Goal: Information Seeking & Learning: Learn about a topic

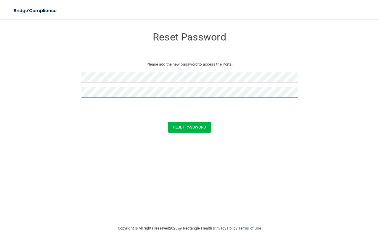
click at [168, 122] on button "Reset Password" at bounding box center [189, 127] width 43 height 11
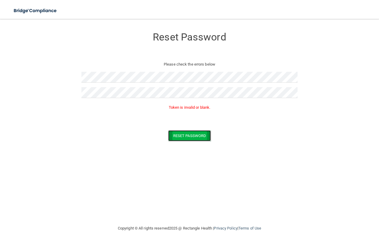
click at [188, 136] on button "Reset Password" at bounding box center [189, 135] width 43 height 11
click at [186, 135] on button "Reset Password" at bounding box center [189, 135] width 43 height 11
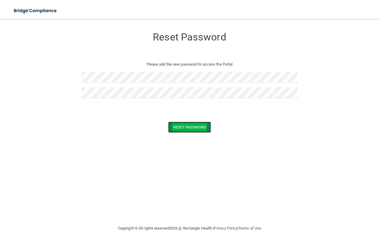
click at [179, 125] on button "Reset Password" at bounding box center [189, 127] width 43 height 11
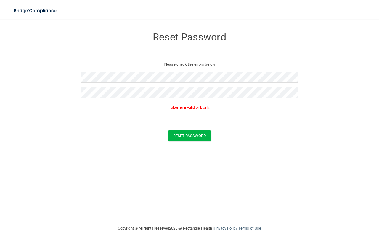
click at [187, 110] on p "Token is invalid or blank." at bounding box center [189, 107] width 216 height 7
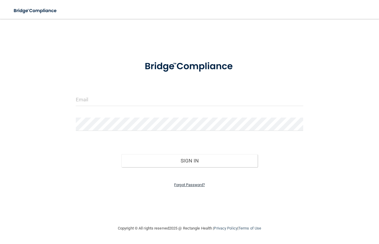
click at [183, 185] on link "Forgot Password?" at bounding box center [189, 185] width 31 height 4
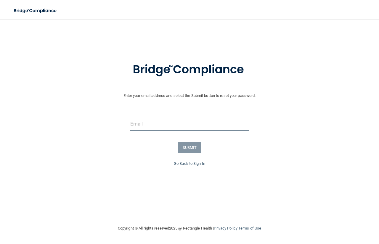
click at [160, 128] on input "email" at bounding box center [189, 123] width 118 height 13
type input "[EMAIL_ADDRESS][DOMAIN_NAME]"
click at [188, 148] on button "SUBMIT" at bounding box center [190, 147] width 24 height 11
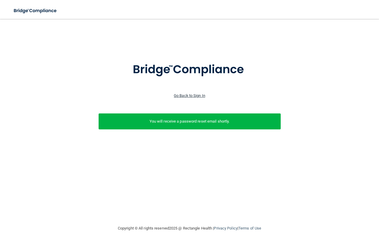
click at [191, 95] on link "Go Back to Sign In" at bounding box center [189, 95] width 31 height 4
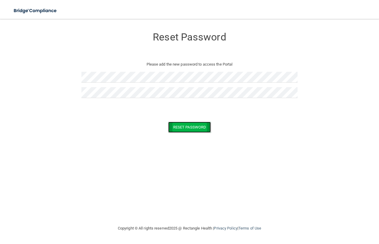
click at [202, 127] on button "Reset Password" at bounding box center [189, 127] width 43 height 11
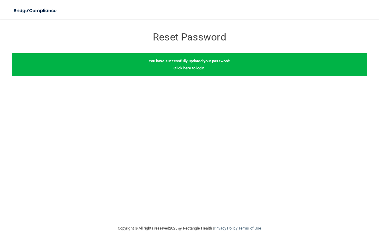
click at [189, 66] on link "Click here to login" at bounding box center [188, 68] width 31 height 4
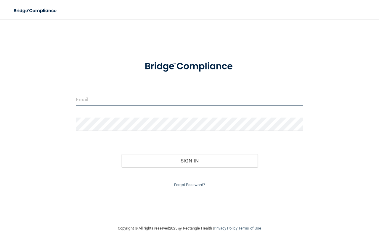
type input "[EMAIL_ADDRESS][DOMAIN_NAME]"
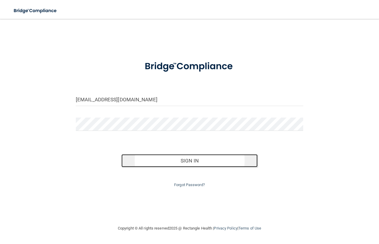
click at [189, 162] on button "Sign In" at bounding box center [189, 160] width 136 height 13
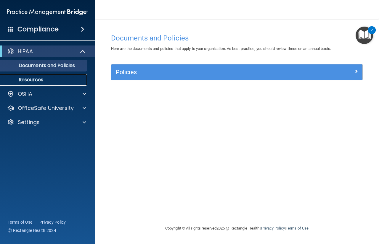
click at [59, 79] on p "Resources" at bounding box center [44, 80] width 81 height 6
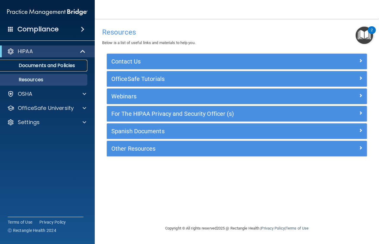
click at [45, 69] on link "Documents and Policies" at bounding box center [40, 66] width 93 height 12
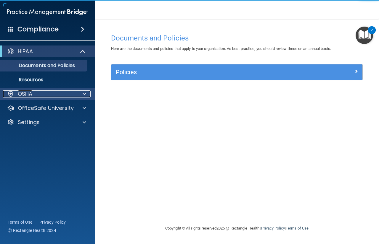
click at [65, 94] on div "OSHA" at bounding box center [39, 94] width 73 height 7
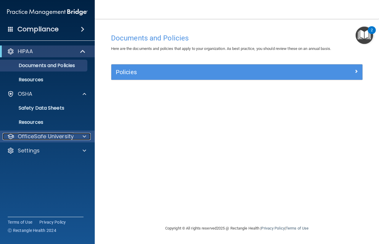
click at [49, 135] on p "OfficeSafe University" at bounding box center [46, 136] width 56 height 7
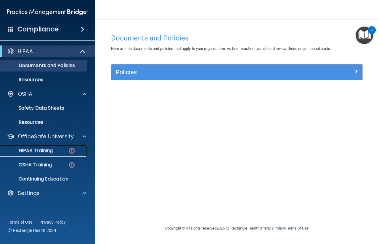
click at [43, 154] on p "HIPAA Training" at bounding box center [28, 151] width 49 height 6
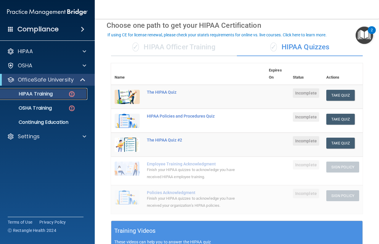
scroll to position [24, 0]
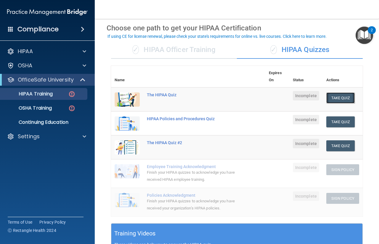
click at [337, 98] on button "Take Quiz" at bounding box center [340, 98] width 28 height 11
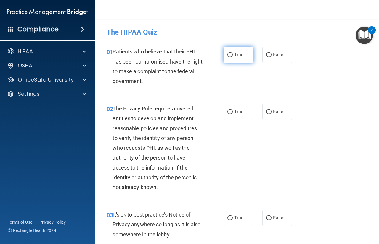
click at [234, 55] on span "True" at bounding box center [238, 55] width 9 height 6
click at [233, 55] on input "True" at bounding box center [229, 55] width 5 height 4
radio input "true"
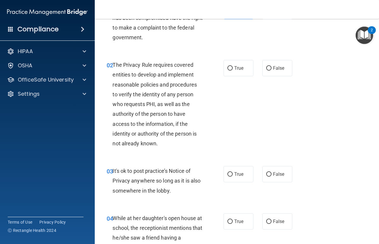
scroll to position [44, 0]
click at [239, 69] on span "True" at bounding box center [238, 68] width 9 height 6
click at [233, 69] on input "True" at bounding box center [229, 68] width 5 height 4
radio input "true"
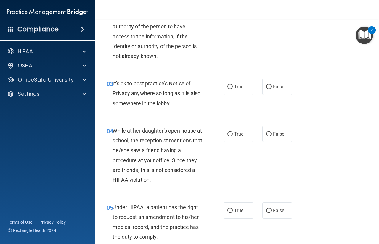
scroll to position [131, 0]
click at [242, 92] on label "True" at bounding box center [238, 87] width 30 height 16
click at [233, 89] on input "True" at bounding box center [229, 87] width 5 height 4
radio input "true"
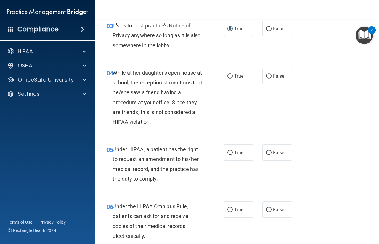
scroll to position [190, 0]
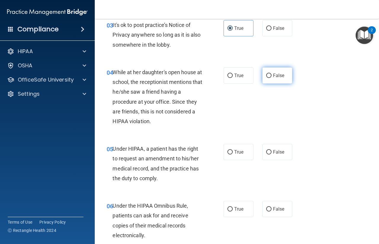
click at [275, 78] on label "False" at bounding box center [277, 75] width 30 height 16
click at [271, 78] on input "False" at bounding box center [268, 76] width 5 height 4
radio input "true"
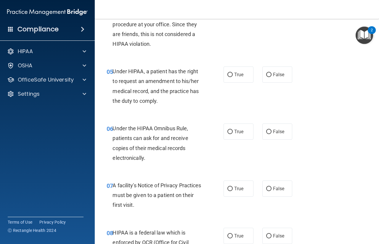
scroll to position [268, 0]
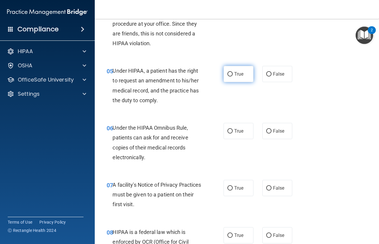
click at [238, 72] on span "True" at bounding box center [238, 74] width 9 height 6
click at [233, 72] on input "True" at bounding box center [229, 74] width 5 height 4
radio input "true"
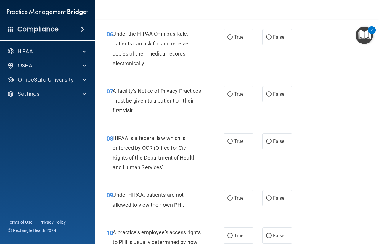
scroll to position [363, 0]
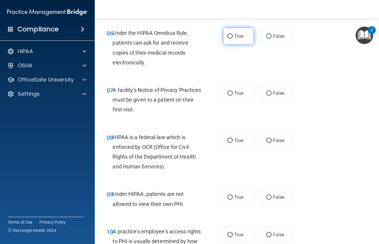
click at [235, 38] on span "True" at bounding box center [238, 36] width 9 height 6
click at [233, 38] on input "True" at bounding box center [229, 36] width 5 height 4
radio input "true"
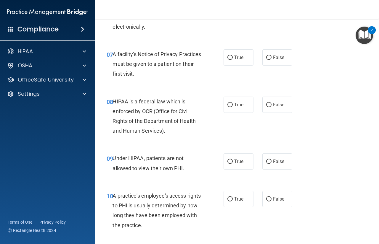
scroll to position [400, 0]
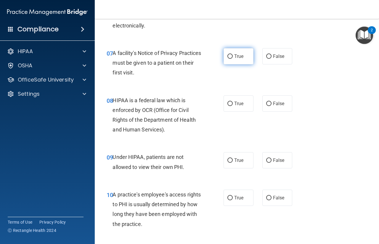
click at [237, 59] on label "True" at bounding box center [238, 56] width 30 height 16
click at [233, 59] on input "True" at bounding box center [229, 56] width 5 height 4
radio input "true"
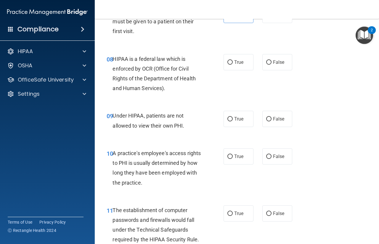
scroll to position [442, 0]
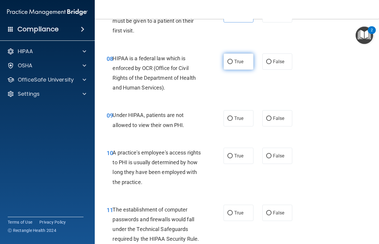
click at [241, 64] on label "True" at bounding box center [238, 62] width 30 height 16
click at [233, 64] on input "True" at bounding box center [229, 62] width 5 height 4
radio input "true"
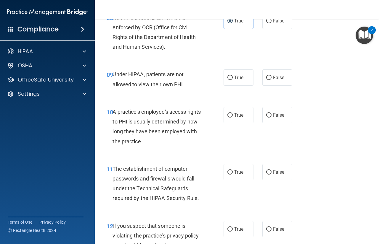
scroll to position [483, 0]
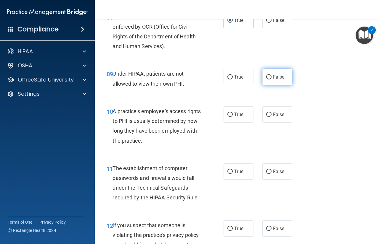
click at [276, 82] on label "False" at bounding box center [277, 77] width 30 height 16
click at [271, 80] on input "False" at bounding box center [268, 77] width 5 height 4
radio input "true"
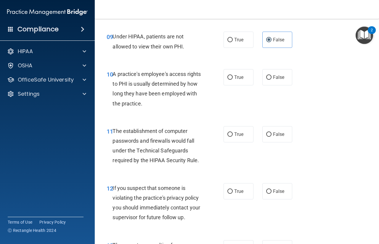
scroll to position [521, 0]
click at [276, 84] on label "False" at bounding box center [277, 77] width 30 height 16
click at [271, 80] on input "False" at bounding box center [268, 77] width 5 height 4
radio input "true"
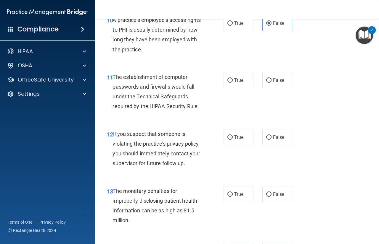
scroll to position [577, 0]
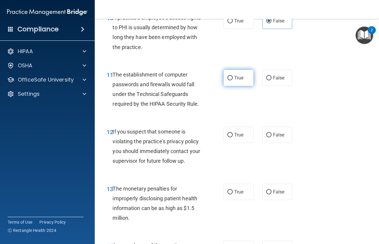
click at [241, 82] on label "True" at bounding box center [238, 78] width 30 height 16
click at [233, 80] on input "True" at bounding box center [229, 78] width 5 height 4
radio input "true"
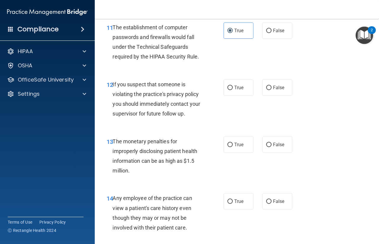
scroll to position [628, 0]
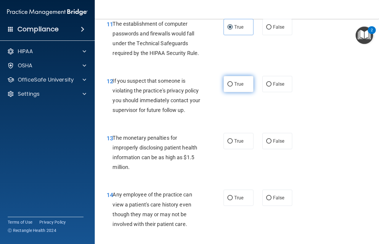
click at [245, 87] on label "True" at bounding box center [238, 84] width 30 height 16
click at [233, 87] on input "True" at bounding box center [229, 84] width 5 height 4
radio input "true"
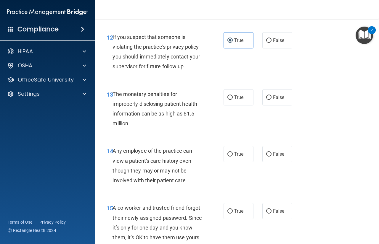
scroll to position [688, 0]
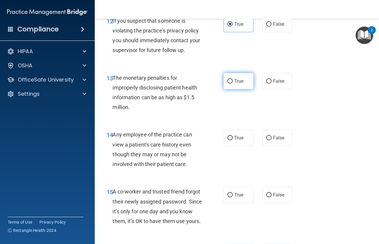
click at [242, 86] on label "True" at bounding box center [238, 81] width 30 height 16
click at [233, 84] on input "True" at bounding box center [229, 81] width 5 height 4
radio input "true"
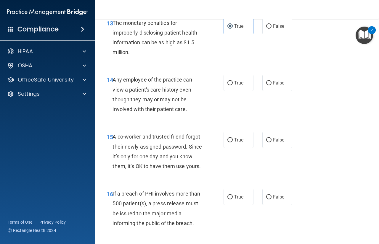
scroll to position [744, 0]
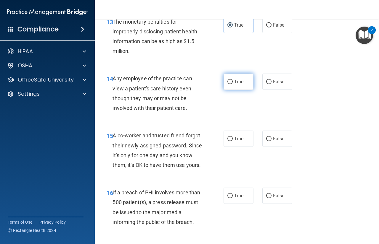
click at [235, 84] on span "True" at bounding box center [238, 82] width 9 height 6
click at [233, 84] on input "True" at bounding box center [229, 82] width 5 height 4
radio input "true"
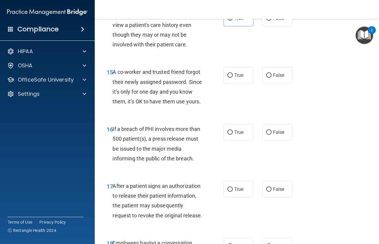
scroll to position [811, 0]
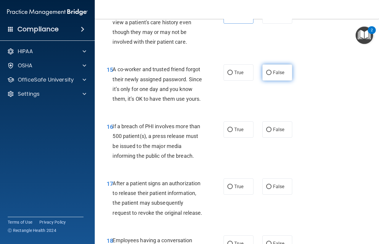
click at [280, 80] on label "False" at bounding box center [277, 73] width 30 height 16
click at [271, 75] on input "False" at bounding box center [268, 73] width 5 height 4
radio input "true"
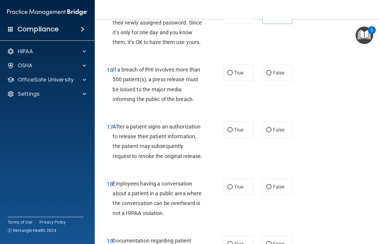
scroll to position [872, 0]
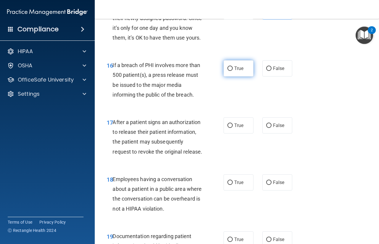
click at [242, 77] on label "True" at bounding box center [238, 68] width 30 height 16
click at [233, 71] on input "True" at bounding box center [229, 69] width 5 height 4
radio input "true"
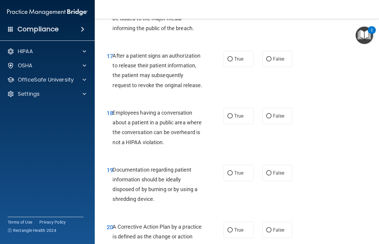
scroll to position [943, 0]
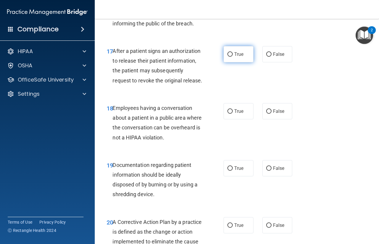
click at [240, 62] on label "True" at bounding box center [238, 54] width 30 height 16
click at [233, 57] on input "True" at bounding box center [229, 54] width 5 height 4
radio input "true"
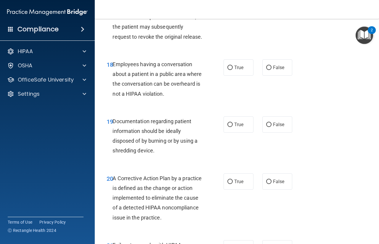
scroll to position [994, 0]
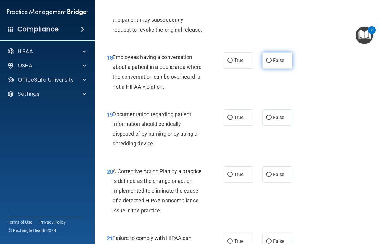
click at [283, 69] on label "False" at bounding box center [277, 60] width 30 height 16
click at [271, 63] on input "False" at bounding box center [268, 61] width 5 height 4
radio input "true"
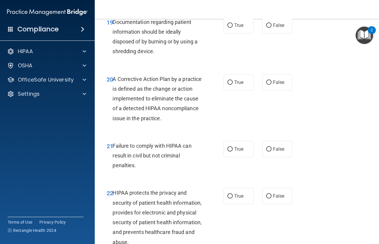
scroll to position [1088, 0]
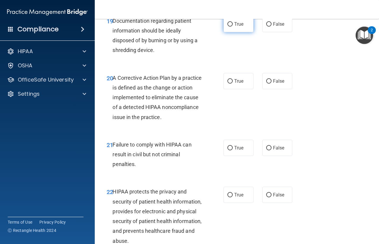
click at [239, 27] on span "True" at bounding box center [238, 24] width 9 height 6
click at [233, 27] on input "True" at bounding box center [229, 24] width 5 height 4
radio input "true"
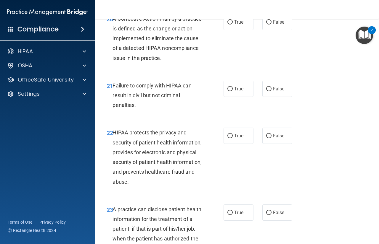
scroll to position [1144, 0]
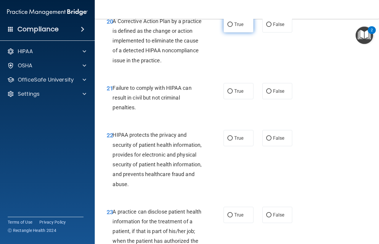
click at [240, 27] on span "True" at bounding box center [238, 25] width 9 height 6
click at [233, 27] on input "True" at bounding box center [229, 24] width 5 height 4
radio input "true"
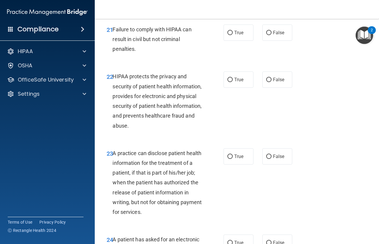
scroll to position [1203, 0]
click at [238, 41] on label "True" at bounding box center [238, 32] width 30 height 16
click at [233, 35] on input "True" at bounding box center [229, 32] width 5 height 4
radio input "true"
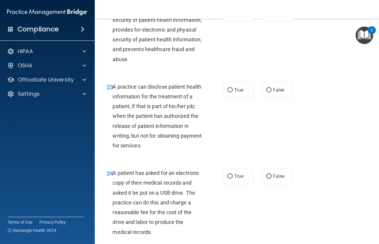
scroll to position [1270, 0]
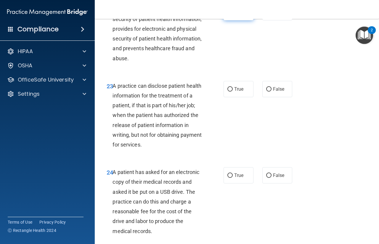
click at [238, 15] on span "True" at bounding box center [238, 12] width 9 height 6
click at [233, 15] on input "True" at bounding box center [229, 12] width 5 height 4
radio input "true"
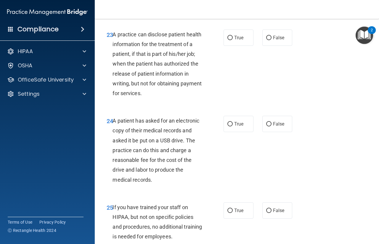
scroll to position [1323, 0]
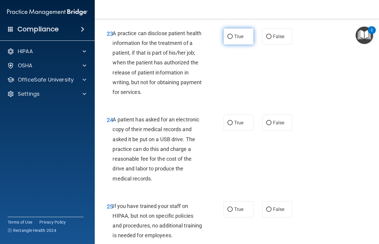
click at [241, 45] on label "True" at bounding box center [238, 36] width 30 height 16
click at [233, 39] on input "True" at bounding box center [229, 37] width 5 height 4
radio input "true"
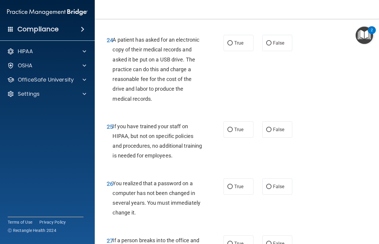
scroll to position [1406, 0]
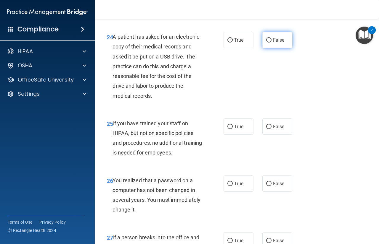
click at [276, 48] on label "False" at bounding box center [277, 40] width 30 height 16
click at [271, 43] on input "False" at bounding box center [268, 40] width 5 height 4
radio input "true"
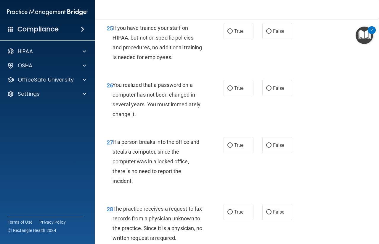
scroll to position [1507, 0]
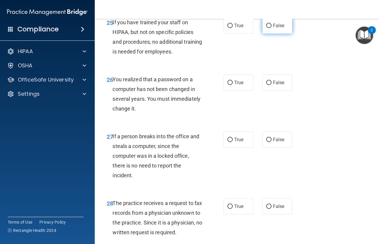
click at [268, 28] on input "False" at bounding box center [268, 26] width 5 height 4
radio input "true"
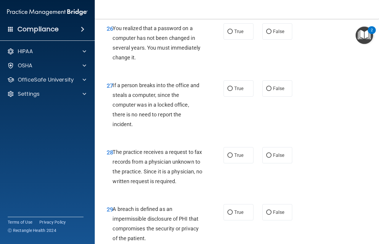
scroll to position [1559, 0]
click at [238, 39] on label "True" at bounding box center [238, 31] width 30 height 16
click at [233, 34] on input "True" at bounding box center [229, 31] width 5 height 4
radio input "true"
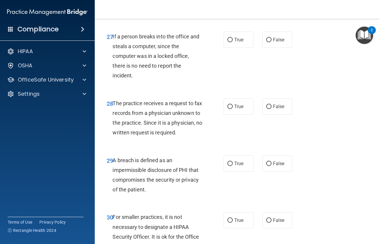
scroll to position [1613, 0]
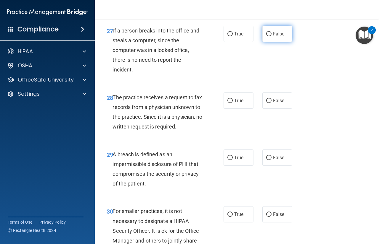
click at [275, 42] on label "False" at bounding box center [277, 34] width 30 height 16
click at [271, 36] on input "False" at bounding box center [268, 34] width 5 height 4
radio input "true"
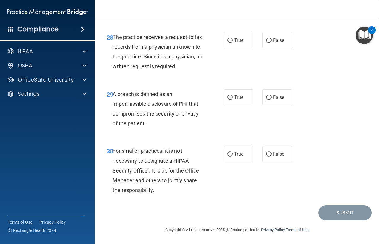
scroll to position [1695, 0]
click at [278, 42] on label "False" at bounding box center [277, 40] width 30 height 16
click at [271, 42] on input "False" at bounding box center [268, 40] width 5 height 4
radio input "true"
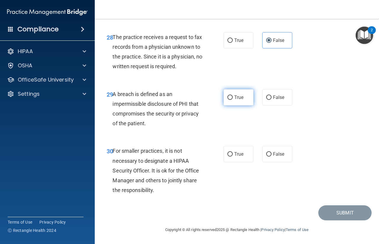
click at [246, 101] on label "True" at bounding box center [238, 97] width 30 height 16
click at [233, 100] on input "True" at bounding box center [229, 98] width 5 height 4
radio input "true"
click at [266, 155] on input "False" at bounding box center [268, 154] width 5 height 4
radio input "true"
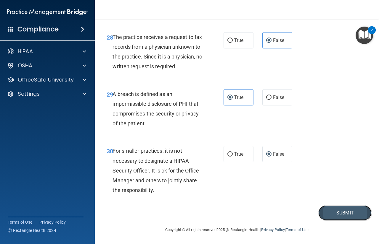
click at [336, 213] on button "Submit" at bounding box center [344, 213] width 53 height 15
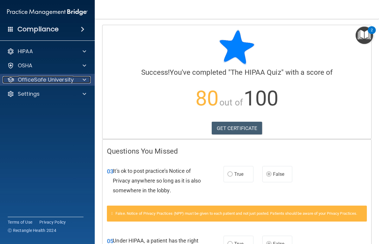
click at [85, 83] on span at bounding box center [85, 79] width 4 height 7
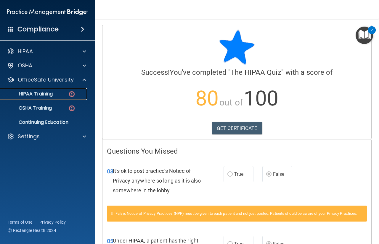
click at [68, 93] on img at bounding box center [71, 94] width 7 height 7
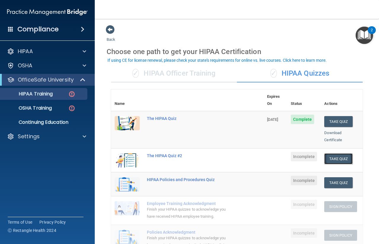
click at [329, 154] on button "Take Quiz" at bounding box center [338, 159] width 28 height 11
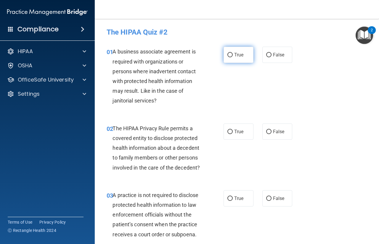
click at [230, 57] on input "True" at bounding box center [229, 55] width 5 height 4
radio input "true"
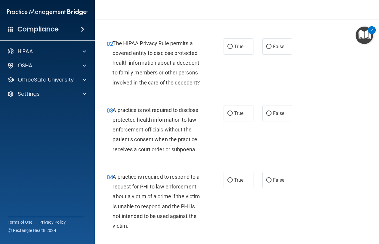
scroll to position [86, 0]
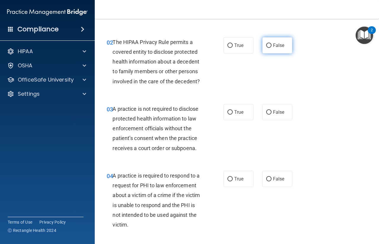
click at [273, 47] on span "False" at bounding box center [279, 46] width 12 height 6
click at [271, 47] on input "False" at bounding box center [268, 45] width 5 height 4
radio input "true"
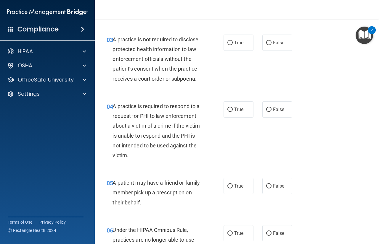
scroll to position [156, 0]
click at [239, 42] on span "True" at bounding box center [238, 43] width 9 height 6
click at [233, 42] on input "True" at bounding box center [229, 43] width 5 height 4
radio input "true"
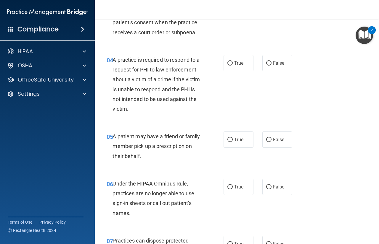
scroll to position [205, 0]
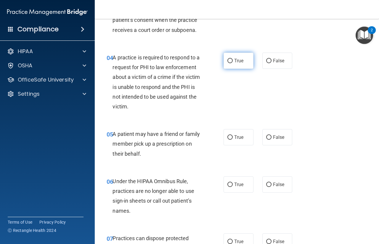
click at [233, 64] on label "True" at bounding box center [238, 61] width 30 height 16
click at [233, 63] on input "True" at bounding box center [229, 61] width 5 height 4
radio input "true"
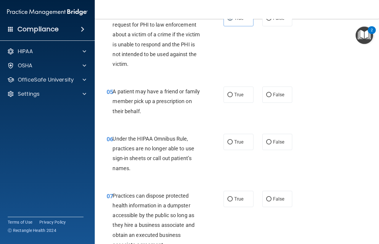
scroll to position [266, 0]
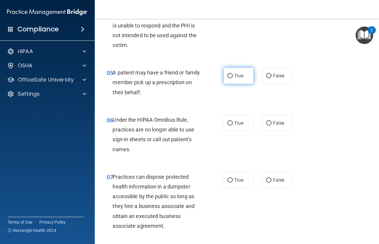
click at [240, 77] on span "True" at bounding box center [238, 76] width 9 height 6
click at [233, 77] on input "True" at bounding box center [229, 76] width 5 height 4
radio input "true"
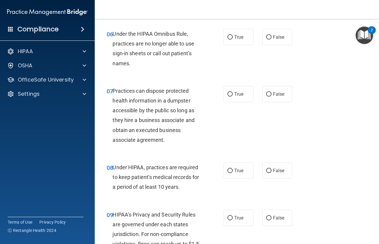
scroll to position [354, 0]
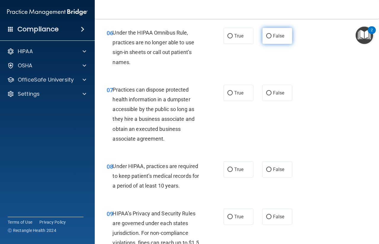
click at [269, 38] on label "False" at bounding box center [277, 36] width 30 height 16
click at [269, 38] on input "False" at bounding box center [268, 36] width 5 height 4
radio input "true"
click at [237, 40] on label "True" at bounding box center [238, 36] width 30 height 16
click at [233, 38] on input "True" at bounding box center [229, 36] width 5 height 4
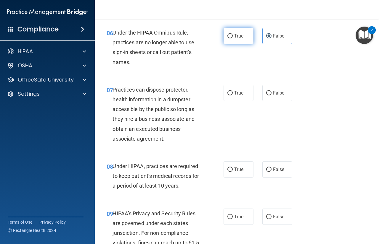
radio input "true"
click at [270, 39] on label "False" at bounding box center [277, 36] width 30 height 16
click at [270, 38] on input "False" at bounding box center [268, 36] width 5 height 4
radio input "true"
radio input "false"
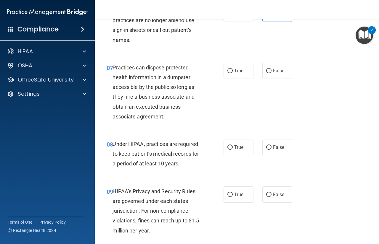
scroll to position [378, 0]
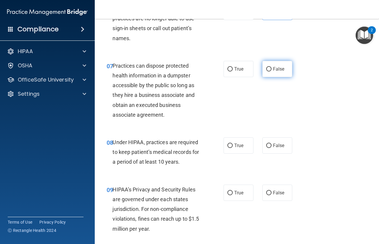
click at [275, 71] on span "False" at bounding box center [279, 69] width 12 height 6
click at [271, 71] on input "False" at bounding box center [268, 69] width 5 height 4
radio input "true"
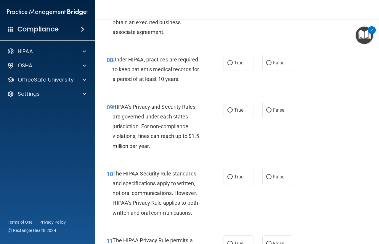
scroll to position [461, 0]
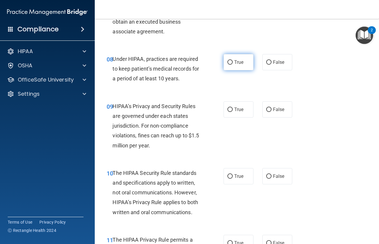
click at [234, 62] on span "True" at bounding box center [238, 62] width 9 height 6
click at [233, 62] on input "True" at bounding box center [229, 62] width 5 height 4
radio input "true"
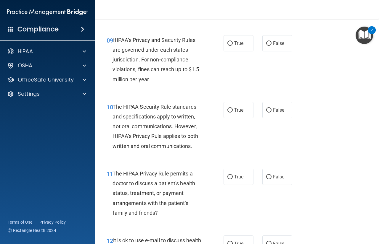
scroll to position [529, 0]
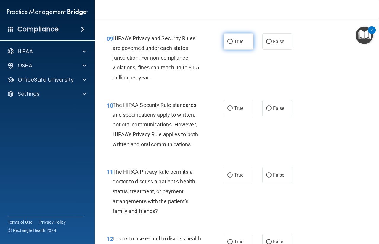
click at [236, 46] on label "True" at bounding box center [238, 41] width 30 height 16
click at [233, 44] on input "True" at bounding box center [229, 42] width 5 height 4
radio input "true"
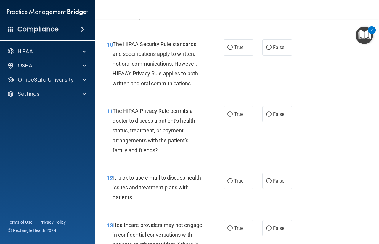
scroll to position [592, 0]
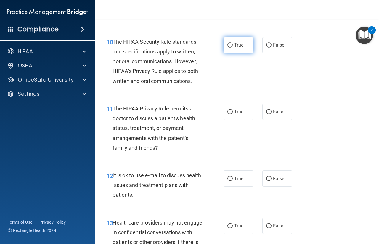
click at [234, 44] on span "True" at bounding box center [238, 45] width 9 height 6
click at [233, 44] on input "True" at bounding box center [229, 45] width 5 height 4
radio input "true"
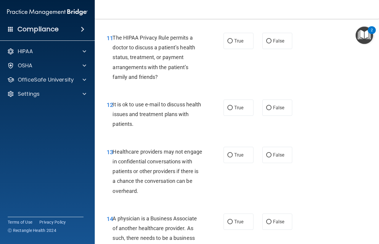
scroll to position [665, 0]
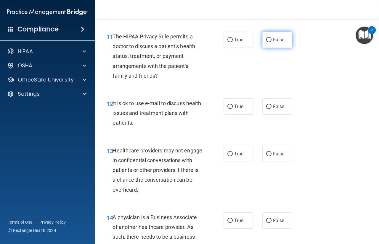
click at [273, 41] on span "False" at bounding box center [279, 40] width 12 height 6
click at [271, 41] on input "False" at bounding box center [268, 40] width 5 height 4
radio input "true"
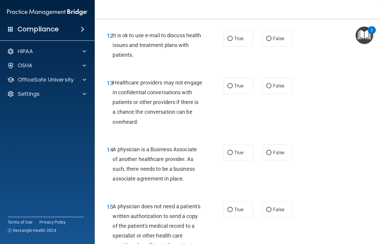
scroll to position [733, 0]
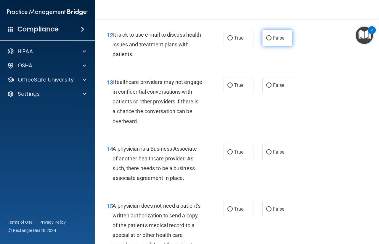
click at [274, 40] on span "False" at bounding box center [279, 38] width 12 height 6
click at [271, 40] on input "False" at bounding box center [268, 38] width 5 height 4
radio input "true"
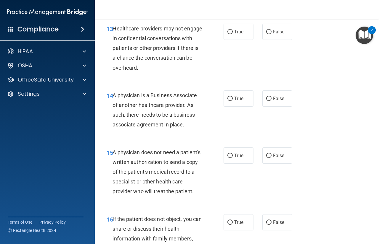
scroll to position [786, 0]
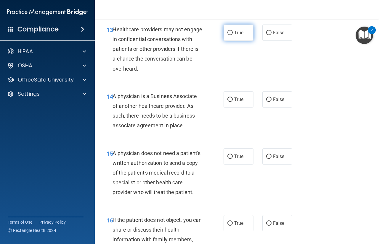
click at [240, 35] on label "True" at bounding box center [238, 33] width 30 height 16
click at [233, 35] on input "True" at bounding box center [229, 33] width 5 height 4
radio input "true"
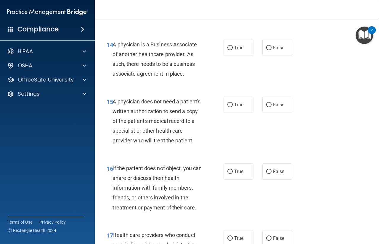
scroll to position [854, 0]
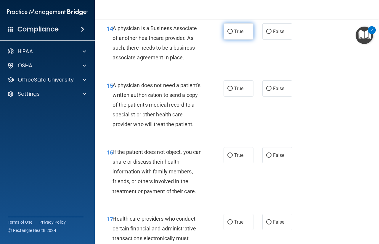
click at [229, 33] on input "True" at bounding box center [229, 32] width 5 height 4
radio input "true"
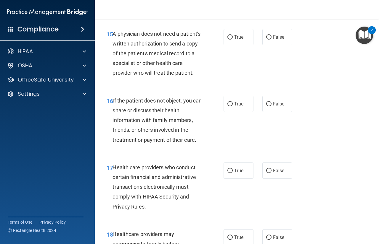
scroll to position [905, 0]
click at [234, 39] on span "True" at bounding box center [238, 37] width 9 height 6
click at [233, 39] on input "True" at bounding box center [229, 37] width 5 height 4
radio input "true"
click at [273, 36] on span "False" at bounding box center [279, 37] width 12 height 6
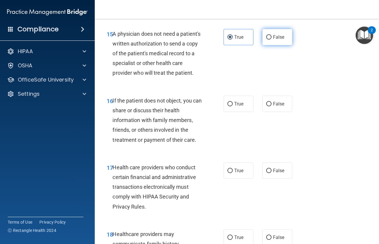
click at [271, 36] on input "False" at bounding box center [268, 37] width 5 height 4
radio input "true"
click at [243, 34] on label "True" at bounding box center [238, 37] width 30 height 16
click at [233, 35] on input "True" at bounding box center [229, 37] width 5 height 4
radio input "true"
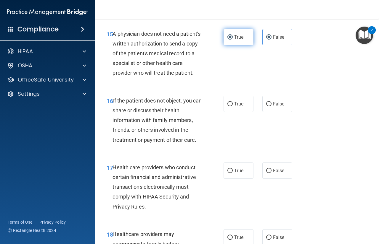
radio input "false"
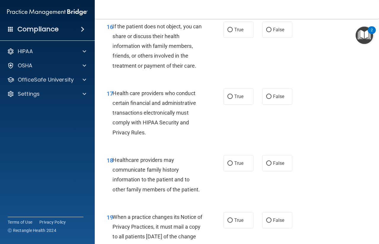
scroll to position [981, 0]
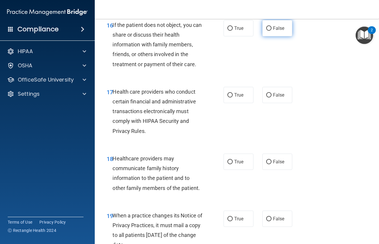
click at [273, 31] on span "False" at bounding box center [279, 28] width 12 height 6
click at [271, 31] on input "False" at bounding box center [268, 28] width 5 height 4
radio input "true"
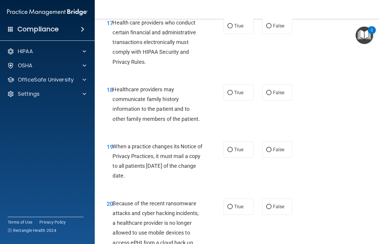
scroll to position [1051, 0]
click at [239, 28] on span "True" at bounding box center [238, 26] width 9 height 6
click at [233, 28] on input "True" at bounding box center [229, 26] width 5 height 4
radio input "true"
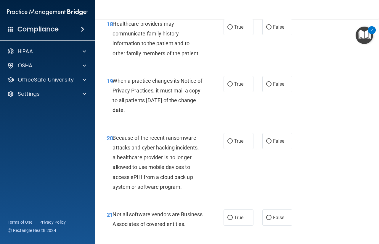
scroll to position [1116, 0]
click at [273, 30] on span "False" at bounding box center [279, 27] width 12 height 6
click at [271, 30] on input "False" at bounding box center [268, 27] width 5 height 4
radio input "true"
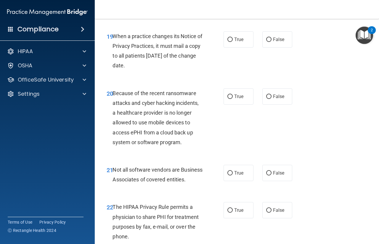
scroll to position [1167, 0]
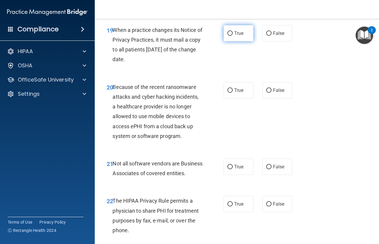
click at [241, 36] on span "True" at bounding box center [238, 33] width 9 height 6
click at [233, 36] on input "True" at bounding box center [229, 33] width 5 height 4
radio input "true"
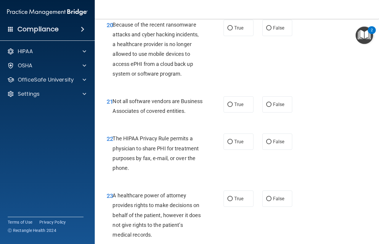
scroll to position [1229, 0]
click at [238, 36] on label "True" at bounding box center [238, 28] width 30 height 16
click at [233, 31] on input "True" at bounding box center [229, 28] width 5 height 4
radio input "true"
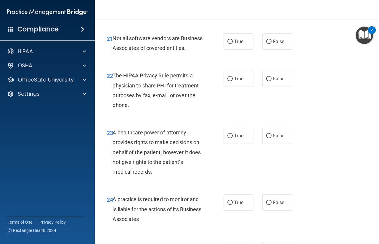
scroll to position [1293, 0]
click at [242, 49] on label "True" at bounding box center [238, 41] width 30 height 16
click at [233, 43] on input "True" at bounding box center [229, 41] width 5 height 4
radio input "true"
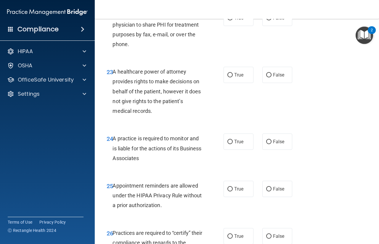
scroll to position [1354, 0]
click at [240, 20] on span "True" at bounding box center [238, 18] width 9 height 6
click at [233, 20] on input "True" at bounding box center [229, 18] width 5 height 4
radio input "true"
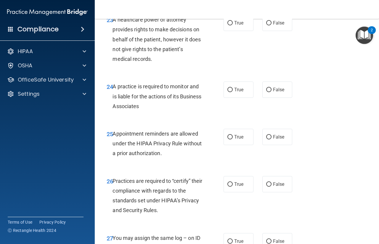
scroll to position [1414, 0]
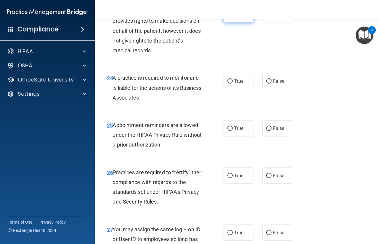
click at [234, 22] on label "True" at bounding box center [238, 14] width 30 height 16
click at [233, 17] on input "True" at bounding box center [229, 14] width 5 height 4
radio input "true"
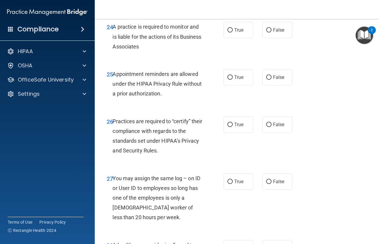
scroll to position [1473, 0]
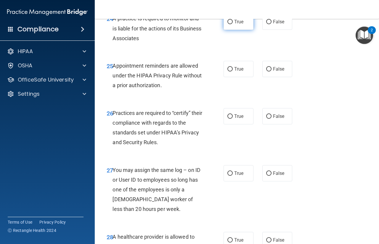
click at [246, 30] on label "True" at bounding box center [238, 22] width 30 height 16
click at [233, 24] on input "True" at bounding box center [229, 22] width 5 height 4
radio input "true"
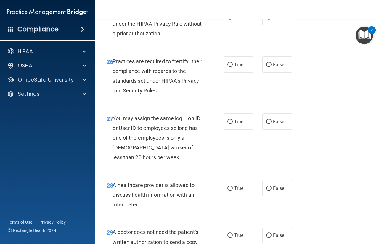
scroll to position [1526, 0]
click at [238, 20] on span "True" at bounding box center [238, 17] width 9 height 6
click at [233, 20] on input "True" at bounding box center [229, 17] width 5 height 4
radio input "true"
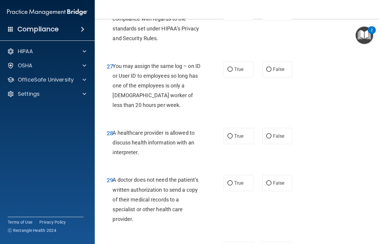
scroll to position [1578, 0]
click at [234, 15] on span "True" at bounding box center [238, 12] width 9 height 6
click at [233, 15] on input "True" at bounding box center [229, 12] width 5 height 4
radio input "true"
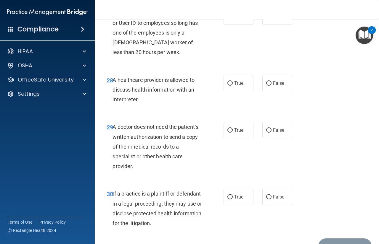
scroll to position [1631, 0]
click at [256, 24] on div "True False" at bounding box center [259, 16] width 72 height 16
click at [266, 19] on input "False" at bounding box center [268, 16] width 5 height 4
radio input "true"
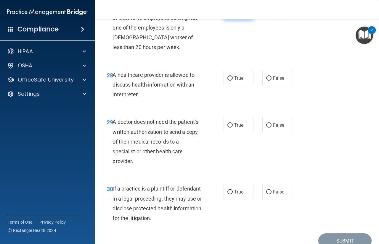
click at [237, 20] on label "True" at bounding box center [238, 11] width 30 height 16
click at [233, 14] on input "True" at bounding box center [229, 11] width 5 height 4
radio input "true"
radio input "false"
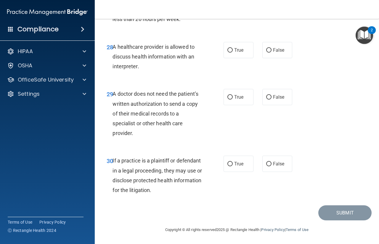
scroll to position [1677, 0]
click at [238, 58] on label "True" at bounding box center [238, 50] width 30 height 16
click at [233, 53] on input "True" at bounding box center [229, 50] width 5 height 4
radio input "true"
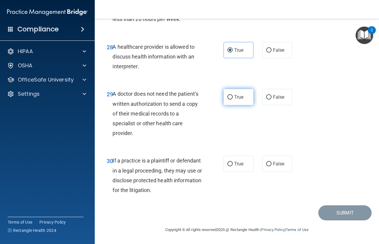
click at [234, 96] on span "True" at bounding box center [238, 97] width 9 height 6
click at [233, 96] on input "True" at bounding box center [229, 97] width 5 height 4
radio input "true"
click at [263, 159] on label "False" at bounding box center [277, 164] width 30 height 16
click at [266, 162] on input "False" at bounding box center [268, 164] width 5 height 4
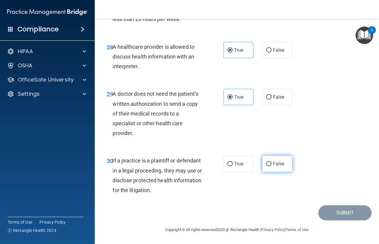
radio input "true"
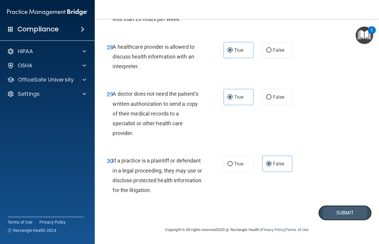
click at [324, 213] on button "Submit" at bounding box center [344, 213] width 53 height 15
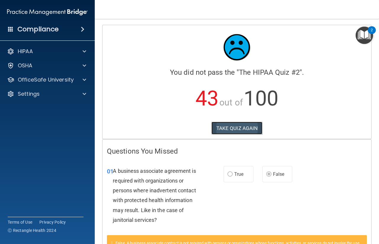
click at [244, 125] on button "TAKE QUIZ AGAIN" at bounding box center [236, 128] width 51 height 13
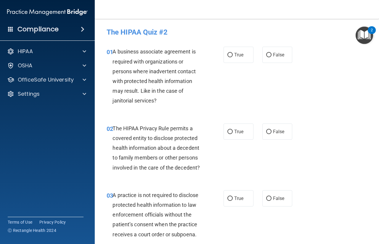
click at [256, 55] on div "True False" at bounding box center [259, 55] width 72 height 16
click at [275, 56] on span "False" at bounding box center [279, 55] width 12 height 6
click at [271, 56] on input "False" at bounding box center [268, 55] width 5 height 4
radio input "true"
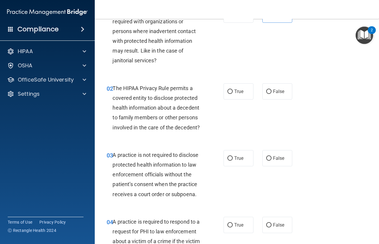
scroll to position [42, 0]
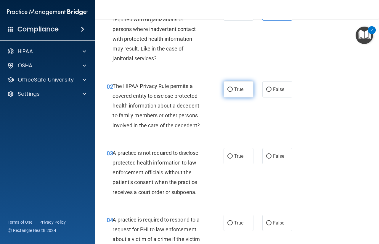
click at [239, 90] on span "True" at bounding box center [238, 90] width 9 height 6
click at [233, 90] on input "True" at bounding box center [229, 90] width 5 height 4
radio input "true"
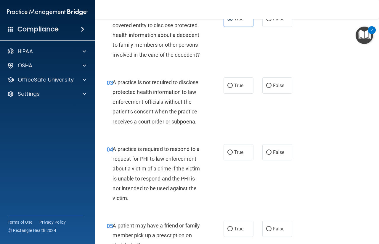
scroll to position [115, 0]
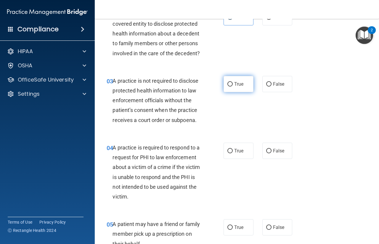
click at [236, 83] on span "True" at bounding box center [238, 84] width 9 height 6
click at [233, 83] on input "True" at bounding box center [229, 84] width 5 height 4
radio input "true"
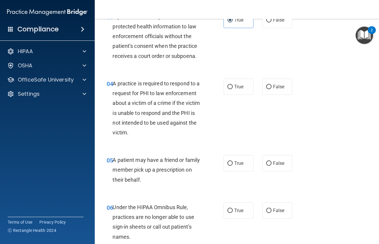
scroll to position [181, 0]
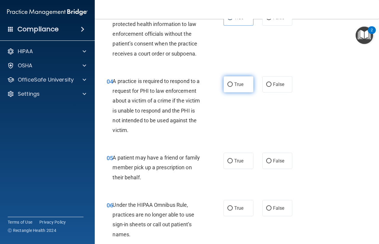
click at [246, 87] on label "True" at bounding box center [238, 84] width 30 height 16
click at [233, 87] on input "True" at bounding box center [229, 85] width 5 height 4
radio input "true"
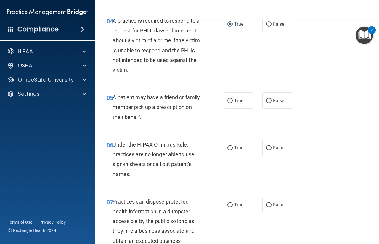
scroll to position [244, 0]
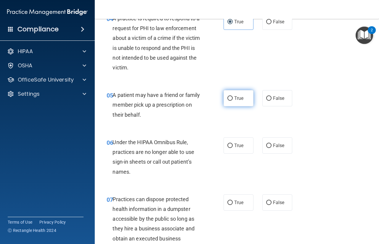
click at [231, 100] on label "True" at bounding box center [238, 98] width 30 height 16
click at [231, 100] on input "True" at bounding box center [229, 98] width 5 height 4
radio input "true"
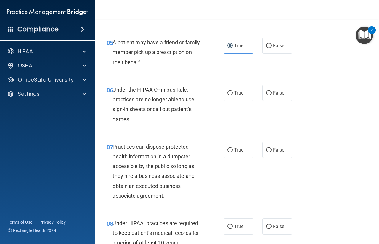
scroll to position [297, 0]
click at [269, 91] on label "False" at bounding box center [277, 93] width 30 height 16
click at [269, 91] on input "False" at bounding box center [268, 93] width 5 height 4
radio input "true"
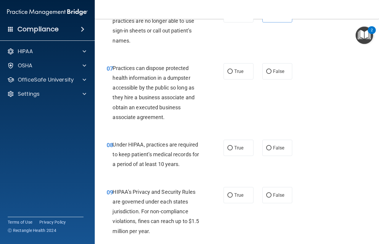
scroll to position [375, 0]
click at [277, 72] on span "False" at bounding box center [279, 72] width 12 height 6
click at [271, 72] on input "False" at bounding box center [268, 72] width 5 height 4
radio input "true"
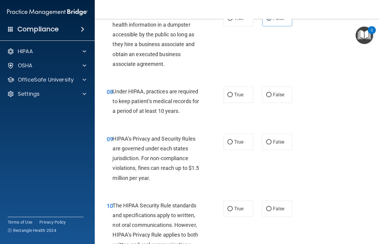
scroll to position [428, 0]
click at [276, 100] on label "False" at bounding box center [277, 95] width 30 height 16
click at [271, 97] on input "False" at bounding box center [268, 95] width 5 height 4
radio input "true"
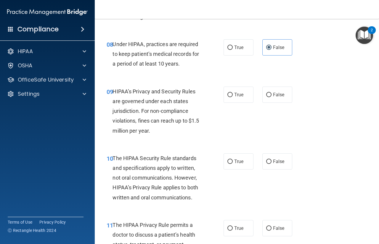
scroll to position [488, 0]
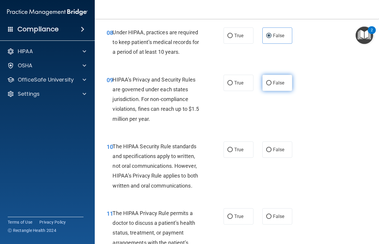
click at [274, 86] on span "False" at bounding box center [279, 83] width 12 height 6
click at [271, 86] on input "False" at bounding box center [268, 83] width 5 height 4
radio input "true"
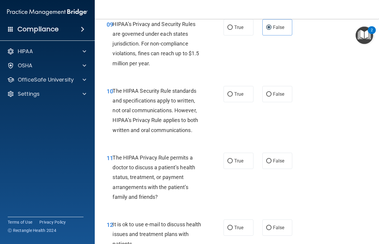
scroll to position [546, 0]
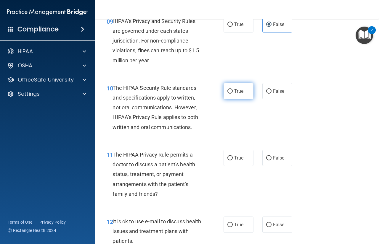
click at [231, 94] on label "True" at bounding box center [238, 91] width 30 height 16
click at [231, 94] on input "True" at bounding box center [229, 91] width 5 height 4
radio input "true"
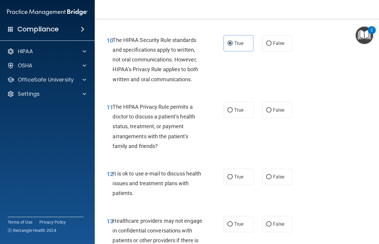
scroll to position [606, 0]
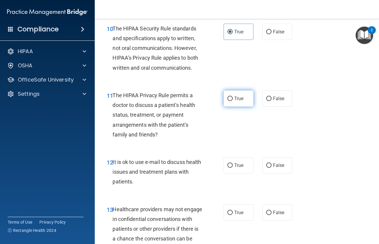
click at [238, 98] on span "True" at bounding box center [238, 99] width 9 height 6
click at [233, 98] on input "True" at bounding box center [229, 99] width 5 height 4
radio input "true"
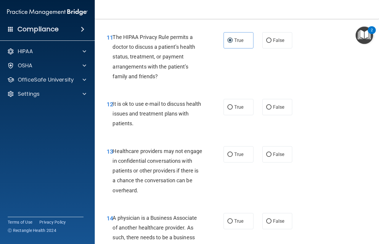
scroll to position [665, 0]
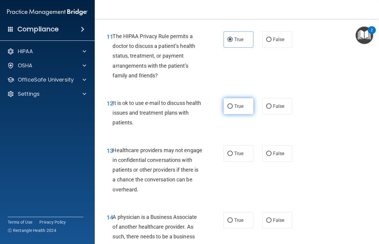
click at [240, 113] on label "True" at bounding box center [238, 106] width 30 height 16
click at [233, 109] on input "True" at bounding box center [229, 106] width 5 height 4
radio input "true"
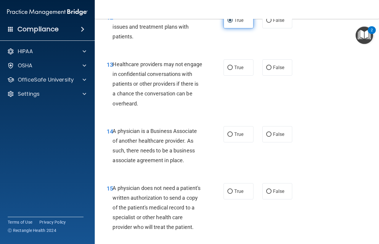
scroll to position [755, 0]
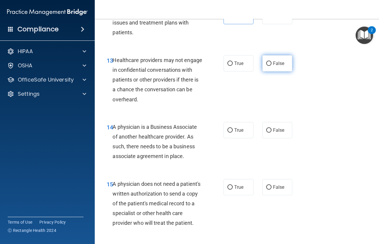
click at [279, 67] on label "False" at bounding box center [277, 63] width 30 height 16
click at [271, 66] on input "False" at bounding box center [268, 64] width 5 height 4
radio input "true"
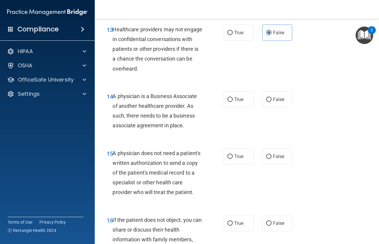
scroll to position [792, 0]
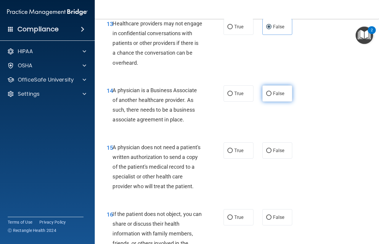
click at [266, 99] on label "False" at bounding box center [277, 94] width 30 height 16
click at [266, 96] on input "False" at bounding box center [268, 94] width 5 height 4
radio input "true"
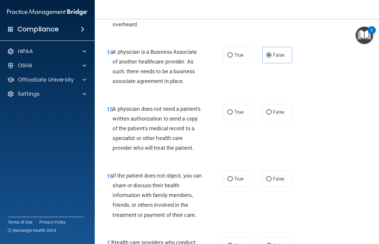
scroll to position [844, 0]
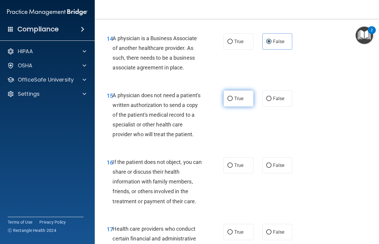
click at [238, 100] on span "True" at bounding box center [238, 99] width 9 height 6
click at [233, 100] on input "True" at bounding box center [229, 99] width 5 height 4
radio input "true"
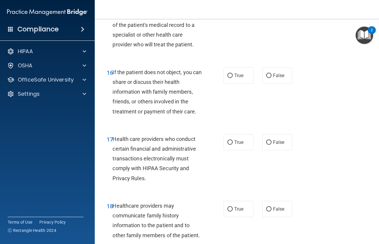
scroll to position [935, 0]
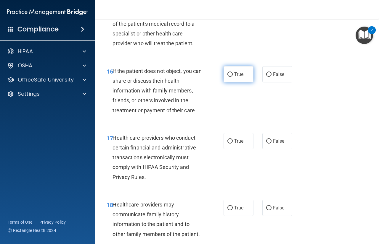
click at [234, 77] on span "True" at bounding box center [238, 75] width 9 height 6
click at [233, 77] on input "True" at bounding box center [229, 74] width 5 height 4
radio input "true"
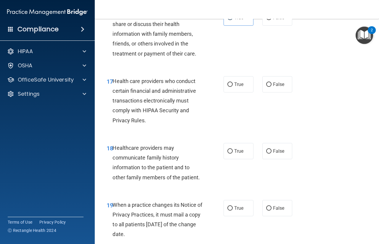
scroll to position [995, 0]
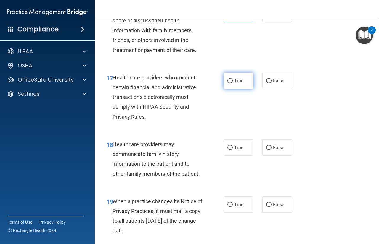
click at [235, 87] on label "True" at bounding box center [238, 81] width 30 height 16
click at [233, 83] on input "True" at bounding box center [229, 81] width 5 height 4
radio input "true"
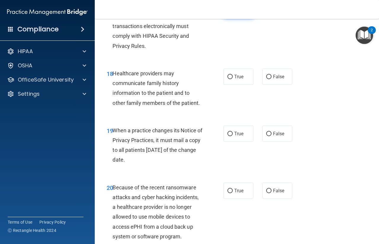
scroll to position [1069, 0]
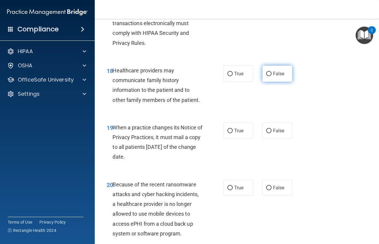
click at [272, 82] on label "False" at bounding box center [277, 74] width 30 height 16
click at [271, 76] on input "False" at bounding box center [268, 74] width 5 height 4
radio input "true"
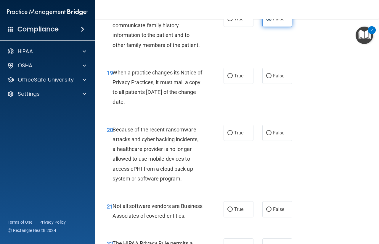
scroll to position [1127, 0]
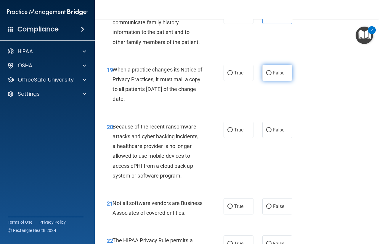
click at [271, 81] on label "False" at bounding box center [277, 73] width 30 height 16
click at [271, 75] on input "False" at bounding box center [268, 73] width 5 height 4
radio input "true"
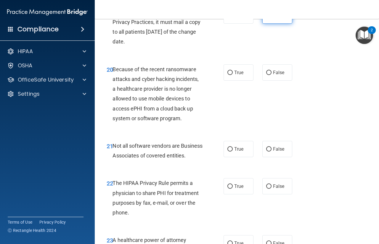
scroll to position [1198, 0]
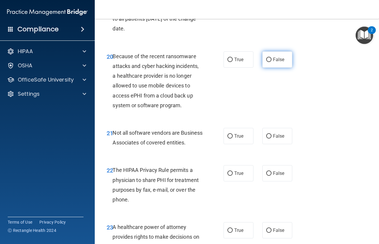
click at [265, 66] on label "False" at bounding box center [277, 59] width 30 height 16
click at [266, 62] on input "False" at bounding box center [268, 60] width 5 height 4
radio input "true"
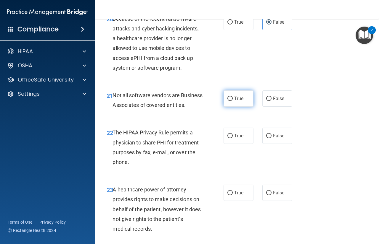
click at [227, 101] on input "True" at bounding box center [229, 99] width 5 height 4
radio input "true"
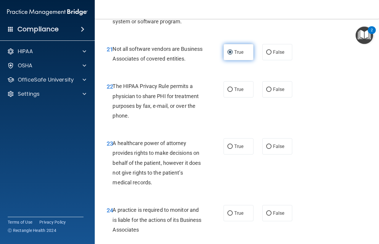
scroll to position [1296, 0]
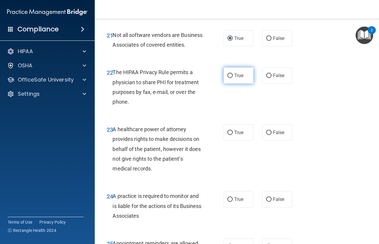
click at [238, 78] on span "True" at bounding box center [238, 76] width 9 height 6
click at [233, 78] on input "True" at bounding box center [229, 76] width 5 height 4
radio input "true"
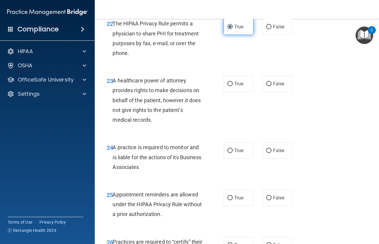
scroll to position [1355, 0]
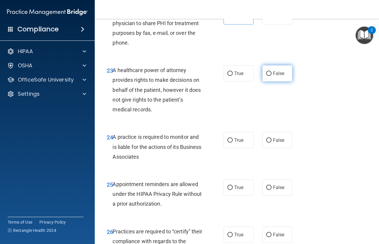
click at [269, 82] on label "False" at bounding box center [277, 73] width 30 height 16
click at [269, 76] on input "False" at bounding box center [268, 74] width 5 height 4
radio input "true"
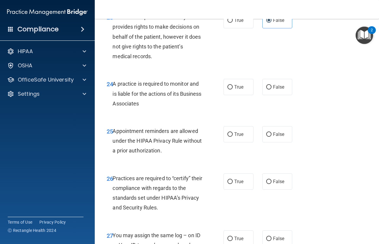
scroll to position [1414, 0]
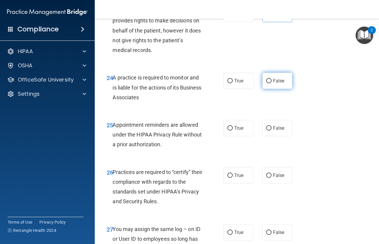
click at [269, 89] on label "False" at bounding box center [277, 81] width 30 height 16
click at [269, 83] on input "False" at bounding box center [268, 81] width 5 height 4
radio input "true"
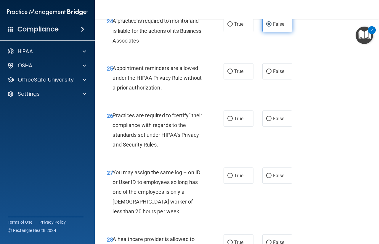
scroll to position [1473, 0]
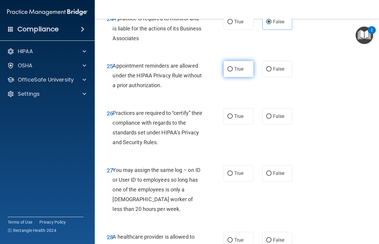
click at [234, 72] on span "True" at bounding box center [238, 69] width 9 height 6
click at [233, 72] on input "True" at bounding box center [229, 69] width 5 height 4
radio input "true"
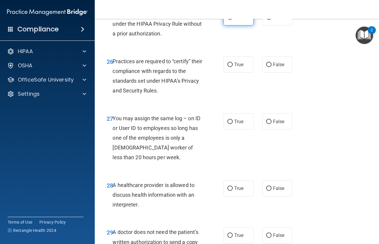
scroll to position [1530, 0]
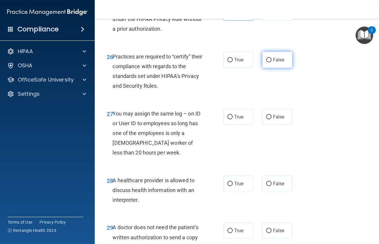
click at [266, 62] on input "False" at bounding box center [268, 60] width 5 height 4
radio input "true"
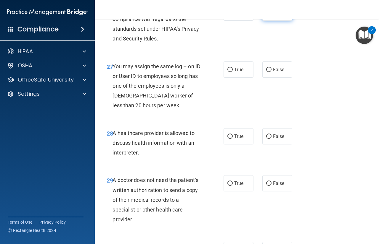
scroll to position [1578, 0]
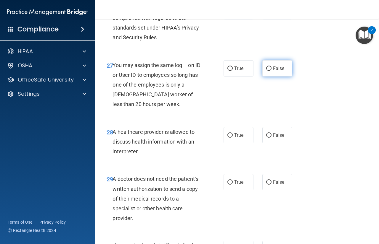
click at [273, 71] on span "False" at bounding box center [279, 69] width 12 height 6
click at [271, 71] on input "False" at bounding box center [268, 69] width 5 height 4
radio input "true"
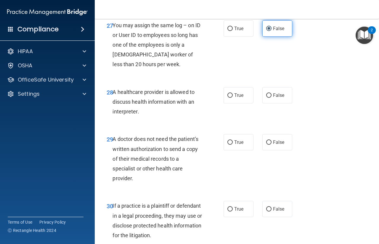
scroll to position [1628, 0]
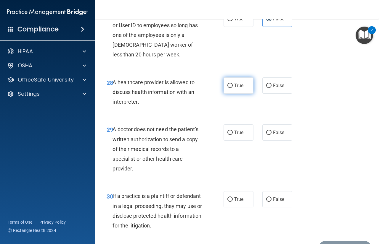
click at [236, 94] on label "True" at bounding box center [238, 86] width 30 height 16
click at [233, 88] on input "True" at bounding box center [229, 86] width 5 height 4
radio input "true"
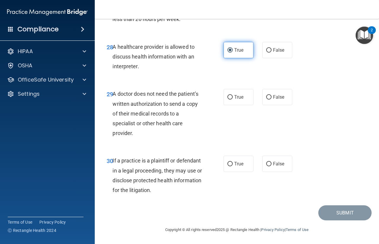
scroll to position [1684, 0]
click at [236, 97] on span "True" at bounding box center [238, 97] width 9 height 6
click at [233, 97] on input "True" at bounding box center [229, 97] width 5 height 4
radio input "true"
click at [280, 162] on span "False" at bounding box center [279, 164] width 12 height 6
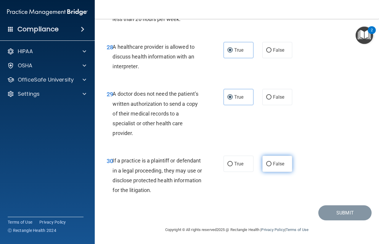
click at [271, 162] on input "False" at bounding box center [268, 164] width 5 height 4
radio input "true"
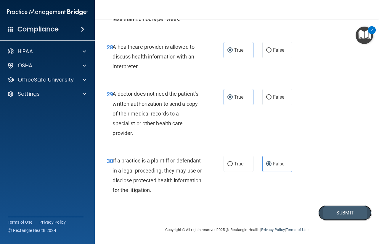
click at [328, 208] on button "Submit" at bounding box center [344, 213] width 53 height 15
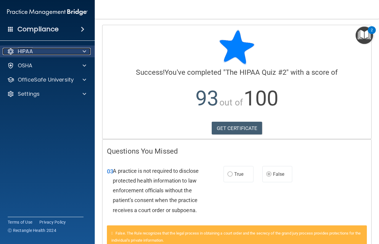
click at [78, 53] on div at bounding box center [83, 51] width 15 height 7
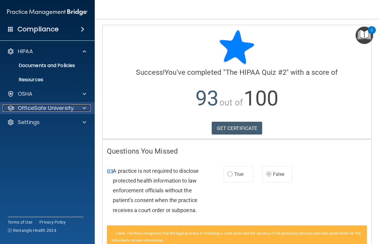
click at [68, 108] on p "OfficeSafe University" at bounding box center [46, 108] width 56 height 7
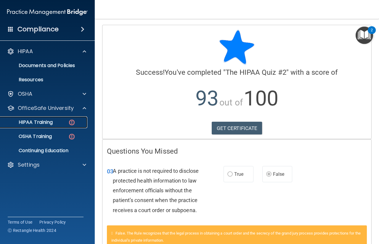
click at [44, 125] on p "HIPAA Training" at bounding box center [28, 123] width 49 height 6
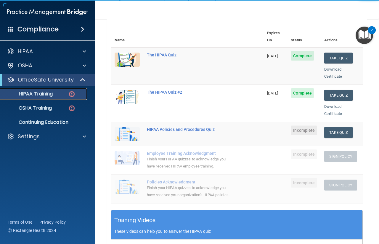
scroll to position [64, 0]
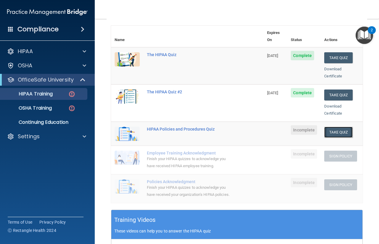
click at [330, 128] on button "Take Quiz" at bounding box center [338, 132] width 28 height 11
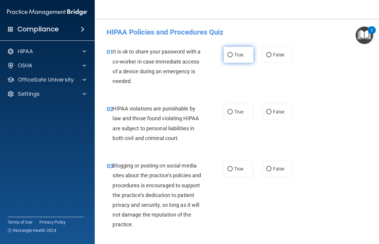
click at [230, 58] on label "True" at bounding box center [238, 55] width 30 height 16
click at [230, 57] on input "True" at bounding box center [229, 55] width 5 height 4
radio input "true"
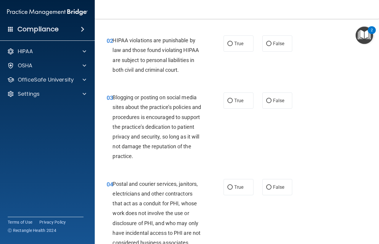
scroll to position [71, 0]
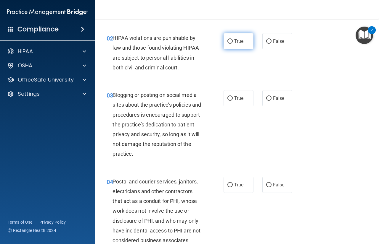
click at [234, 43] on span "True" at bounding box center [238, 41] width 9 height 6
click at [233, 43] on input "True" at bounding box center [229, 41] width 5 height 4
radio input "true"
click at [262, 43] on label "False" at bounding box center [277, 41] width 30 height 16
click at [266, 43] on input "False" at bounding box center [268, 41] width 5 height 4
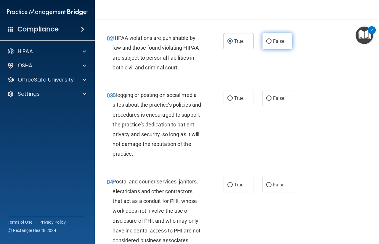
radio input "true"
radio input "false"
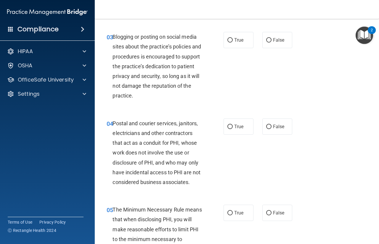
scroll to position [129, 0]
click at [230, 41] on input "True" at bounding box center [229, 40] width 5 height 4
radio input "true"
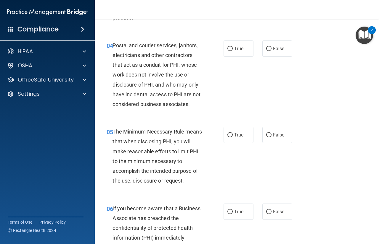
scroll to position [208, 0]
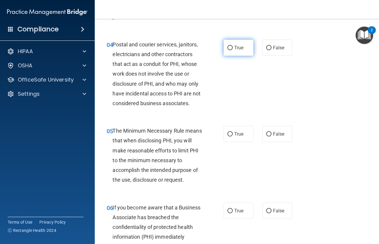
click at [235, 45] on span "True" at bounding box center [238, 48] width 9 height 6
click at [233, 46] on input "True" at bounding box center [229, 48] width 5 height 4
radio input "true"
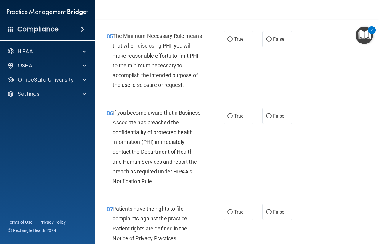
scroll to position [303, 0]
click at [231, 43] on label "True" at bounding box center [238, 39] width 30 height 16
click at [231, 42] on input "True" at bounding box center [229, 40] width 5 height 4
radio input "true"
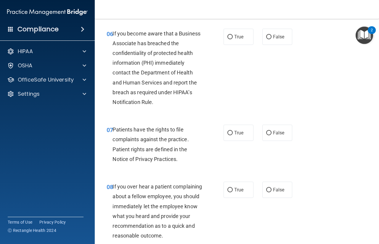
scroll to position [382, 0]
click at [230, 36] on label "True" at bounding box center [238, 37] width 30 height 16
click at [230, 36] on input "True" at bounding box center [229, 37] width 5 height 4
radio input "true"
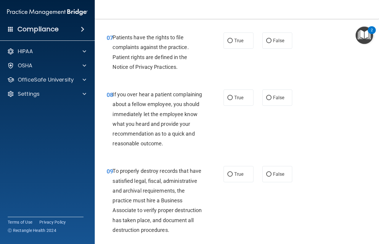
scroll to position [479, 0]
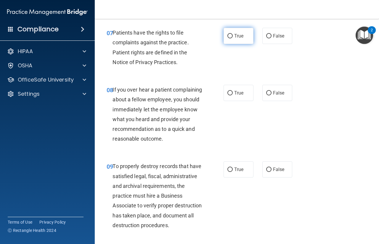
click at [231, 38] on label "True" at bounding box center [238, 36] width 30 height 16
click at [231, 38] on input "True" at bounding box center [229, 36] width 5 height 4
radio input "true"
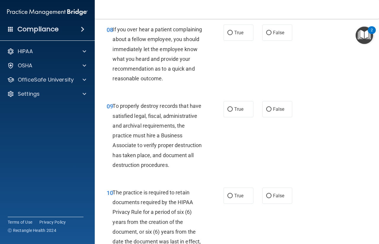
scroll to position [540, 0]
click at [234, 34] on span "True" at bounding box center [238, 33] width 9 height 6
click at [233, 34] on input "True" at bounding box center [229, 33] width 5 height 4
radio input "true"
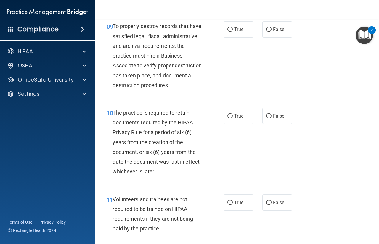
scroll to position [623, 0]
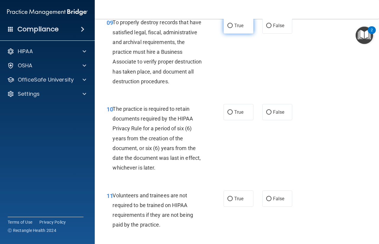
click at [244, 34] on label "True" at bounding box center [238, 25] width 30 height 16
click at [233, 28] on input "True" at bounding box center [229, 26] width 5 height 4
radio input "true"
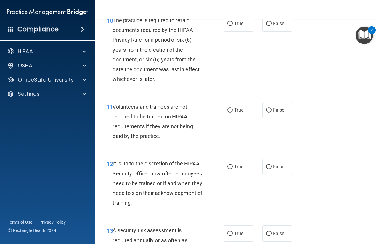
scroll to position [712, 0]
click at [246, 31] on label "True" at bounding box center [238, 23] width 30 height 16
click at [233, 26] on input "True" at bounding box center [229, 23] width 5 height 4
radio input "true"
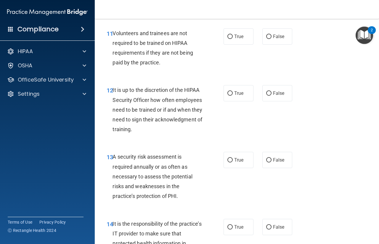
scroll to position [787, 0]
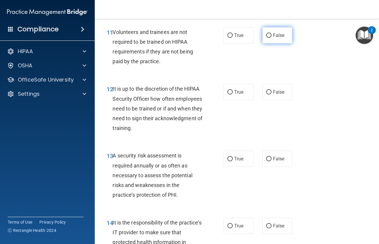
click at [275, 43] on label "False" at bounding box center [277, 35] width 30 height 16
click at [271, 38] on input "False" at bounding box center [268, 35] width 5 height 4
radio input "true"
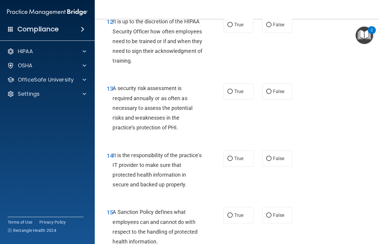
scroll to position [860, 0]
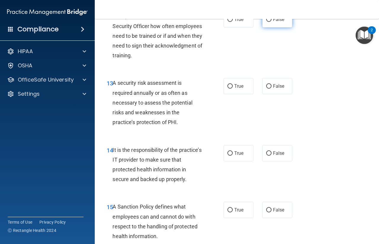
click at [278, 22] on span "False" at bounding box center [279, 20] width 12 height 6
click at [271, 22] on input "False" at bounding box center [268, 19] width 5 height 4
radio input "true"
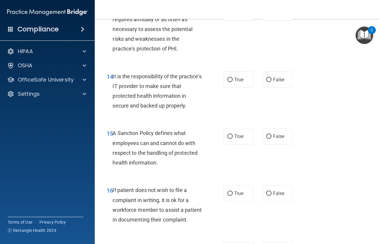
scroll to position [933, 0]
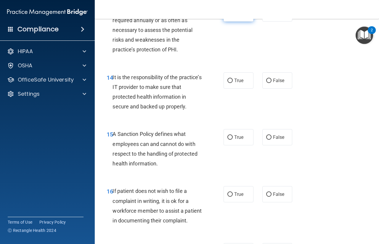
click at [244, 22] on label "True" at bounding box center [238, 13] width 30 height 16
click at [233, 16] on input "True" at bounding box center [229, 14] width 5 height 4
radio input "true"
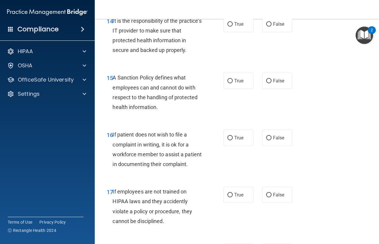
scroll to position [989, 0]
click at [241, 32] on label "True" at bounding box center [238, 24] width 30 height 16
click at [233, 26] on input "True" at bounding box center [229, 24] width 5 height 4
radio input "true"
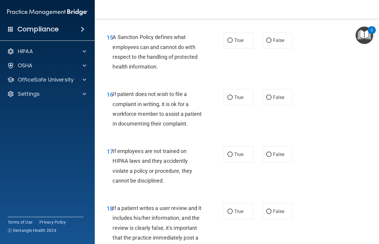
scroll to position [1030, 0]
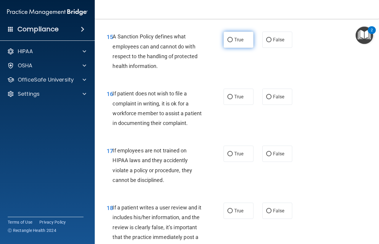
click at [236, 43] on span "True" at bounding box center [238, 40] width 9 height 6
click at [233, 42] on input "True" at bounding box center [229, 40] width 5 height 4
radio input "true"
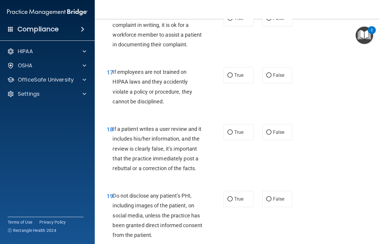
scroll to position [1109, 0]
click at [234, 21] on span "True" at bounding box center [238, 18] width 9 height 6
click at [233, 21] on input "True" at bounding box center [229, 18] width 5 height 4
radio input "true"
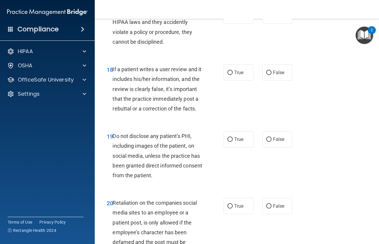
scroll to position [1172, 0]
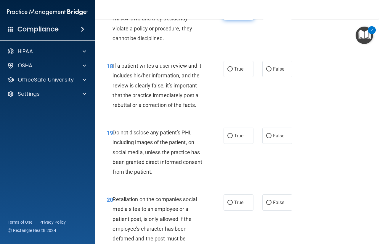
click at [234, 20] on label "True" at bounding box center [238, 12] width 30 height 16
click at [233, 14] on input "True" at bounding box center [229, 12] width 5 height 4
radio input "true"
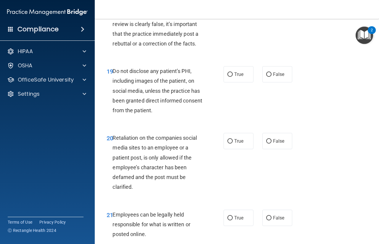
scroll to position [1230, 0]
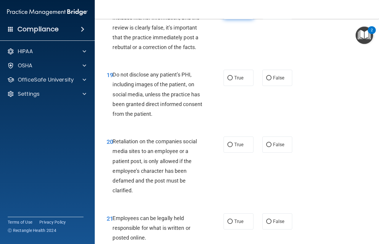
click at [241, 19] on label "True" at bounding box center [238, 11] width 30 height 16
click at [233, 14] on input "True" at bounding box center [229, 11] width 5 height 4
radio input "true"
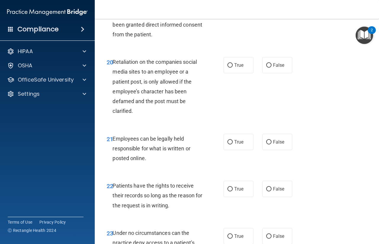
scroll to position [1312, 0]
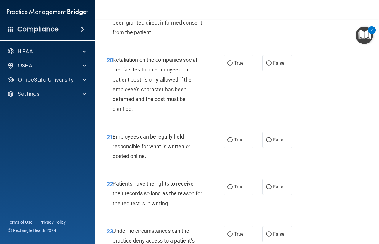
radio input "true"
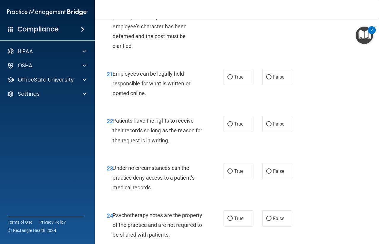
scroll to position [1377, 0]
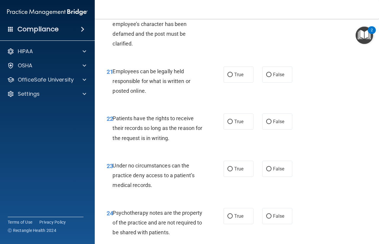
radio input "true"
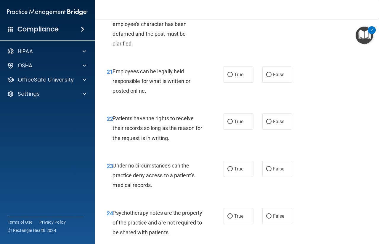
radio input "true"
radio input "false"
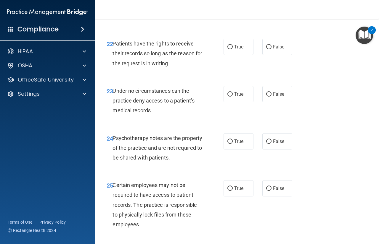
scroll to position [1455, 0]
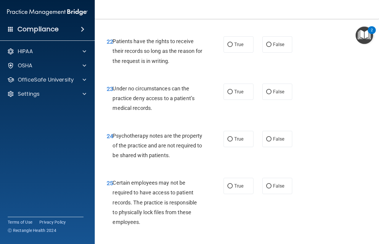
radio input "true"
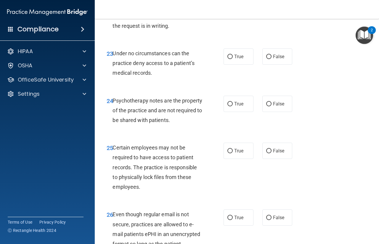
scroll to position [1496, 0]
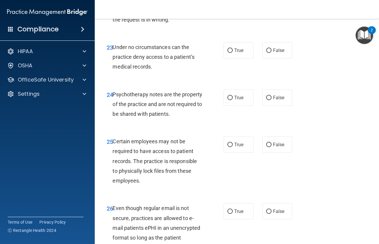
click at [269, 11] on label "False" at bounding box center [277, 3] width 30 height 16
click at [269, 6] on input "False" at bounding box center [268, 3] width 5 height 4
radio input "true"
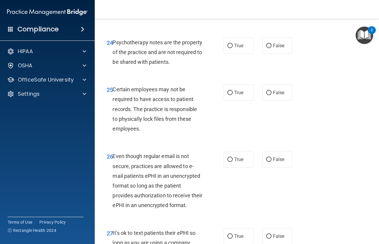
scroll to position [1549, 0]
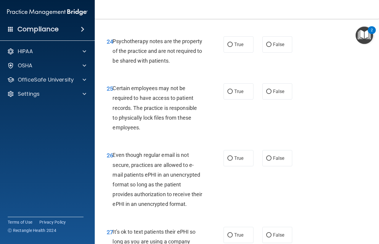
radio input "true"
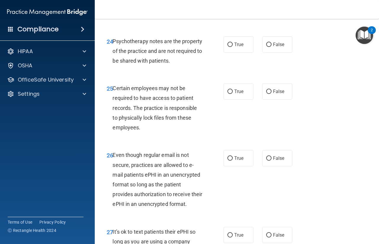
radio input "true"
radio input "false"
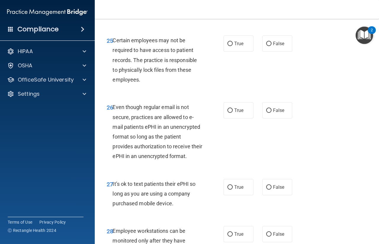
scroll to position [1599, 0]
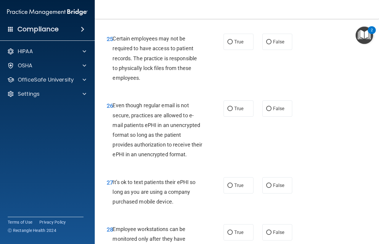
radio input "true"
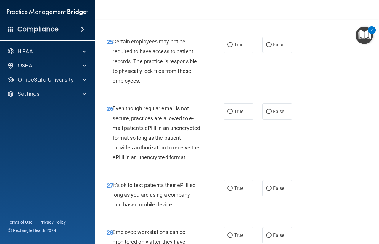
scroll to position [1595, 0]
radio input "true"
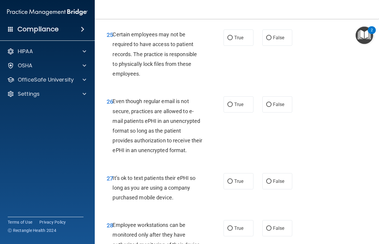
scroll to position [1603, 0]
radio input "true"
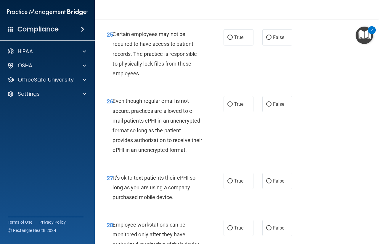
radio input "false"
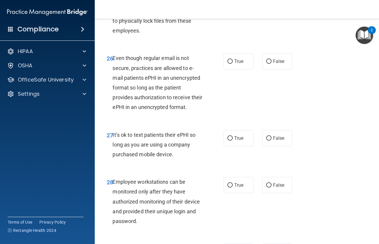
scroll to position [1648, 0]
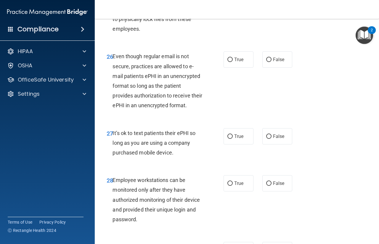
radio input "true"
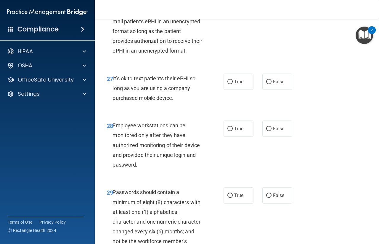
scroll to position [1707, 0]
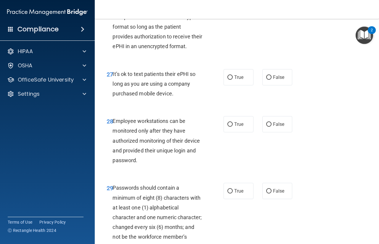
click at [233, 9] on label "True" at bounding box center [238, 0] width 30 height 16
click at [233, 3] on input "True" at bounding box center [229, 1] width 5 height 4
radio input "true"
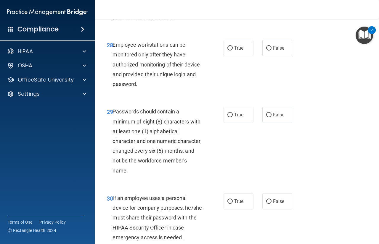
scroll to position [1784, 0]
click at [228, 9] on label "True" at bounding box center [238, 1] width 30 height 16
click at [228, 4] on input "True" at bounding box center [229, 1] width 5 height 4
radio input "true"
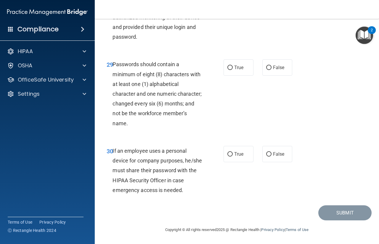
scroll to position [1837, 0]
click at [236, 4] on span "True" at bounding box center [238, 1] width 9 height 6
click at [233, 3] on input "True" at bounding box center [229, 1] width 5 height 4
radio input "true"
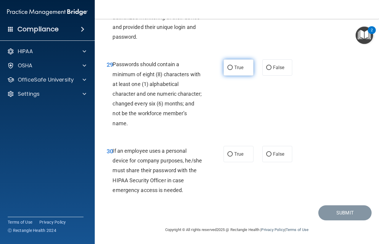
click at [240, 74] on label "True" at bounding box center [238, 67] width 30 height 16
click at [233, 70] on input "True" at bounding box center [229, 68] width 5 height 4
radio input "true"
click at [237, 154] on span "True" at bounding box center [238, 154] width 9 height 6
click at [233, 154] on input "True" at bounding box center [229, 154] width 5 height 4
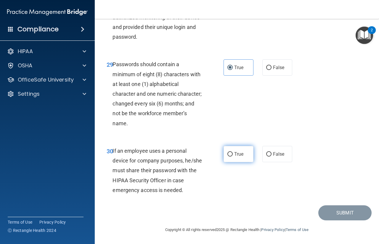
radio input "true"
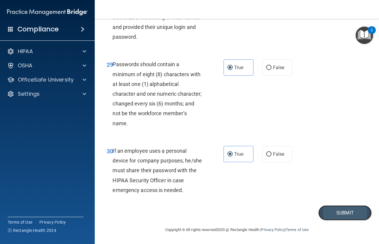
click at [345, 216] on button "Submit" at bounding box center [344, 213] width 53 height 15
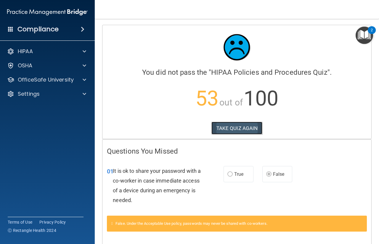
click at [228, 125] on button "TAKE QUIZ AGAIN" at bounding box center [236, 128] width 51 height 13
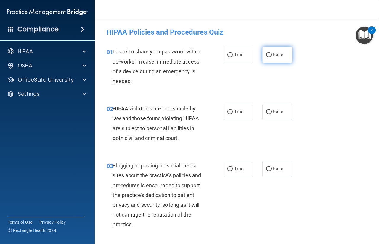
click at [273, 54] on span "False" at bounding box center [279, 55] width 12 height 6
click at [271, 54] on input "False" at bounding box center [268, 55] width 5 height 4
radio input "true"
click at [236, 113] on span "True" at bounding box center [238, 112] width 9 height 6
click at [233, 113] on input "True" at bounding box center [229, 112] width 5 height 4
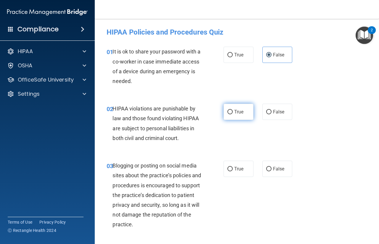
radio input "true"
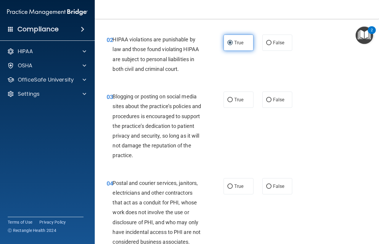
scroll to position [73, 0]
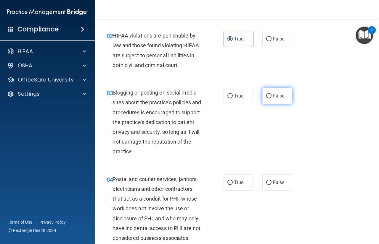
click at [271, 90] on label "False" at bounding box center [277, 96] width 30 height 16
click at [271, 94] on input "False" at bounding box center [268, 96] width 5 height 4
radio input "true"
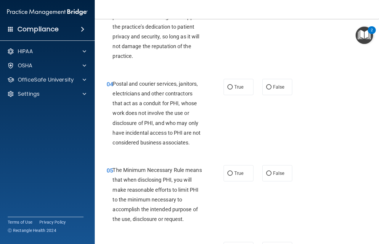
scroll to position [169, 0]
click at [238, 89] on span "True" at bounding box center [238, 87] width 9 height 6
click at [233, 89] on input "True" at bounding box center [229, 87] width 5 height 4
radio input "true"
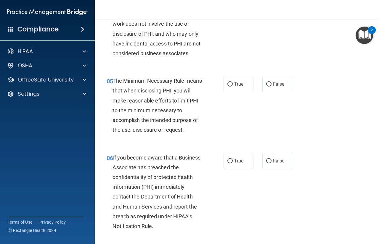
scroll to position [259, 0]
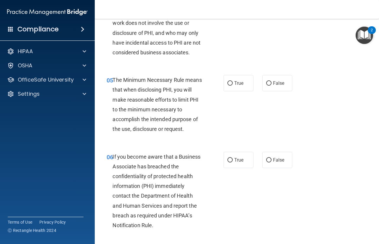
click at [238, 89] on label "True" at bounding box center [238, 83] width 30 height 16
click at [233, 86] on input "True" at bounding box center [229, 83] width 5 height 4
radio input "true"
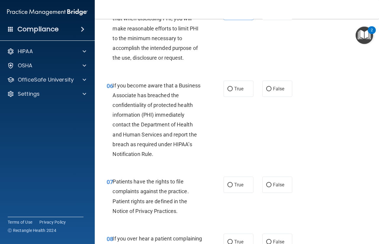
scroll to position [340, 0]
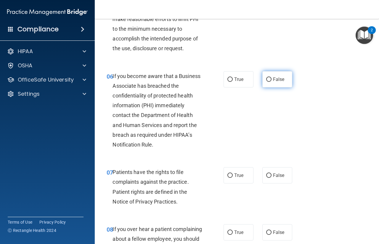
click at [266, 71] on label "False" at bounding box center [277, 79] width 30 height 16
click at [266, 78] on input "False" at bounding box center [268, 80] width 5 height 4
radio input "true"
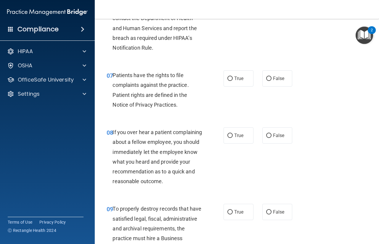
scroll to position [441, 0]
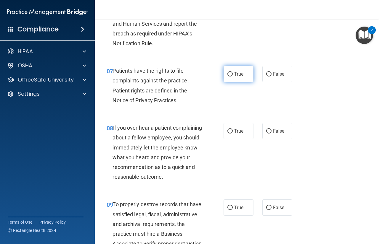
click at [237, 72] on span "True" at bounding box center [238, 74] width 9 height 6
click at [233, 72] on input "True" at bounding box center [229, 74] width 5 height 4
radio input "true"
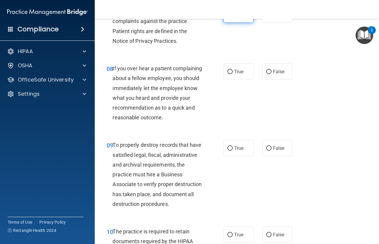
scroll to position [504, 0]
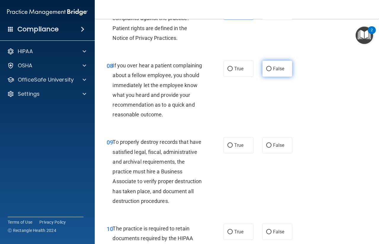
click at [266, 68] on input "False" at bounding box center [268, 69] width 5 height 4
radio input "true"
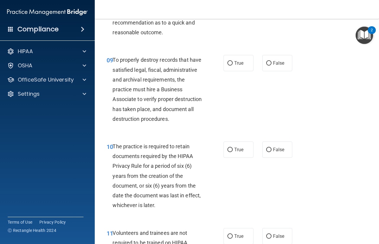
scroll to position [587, 0]
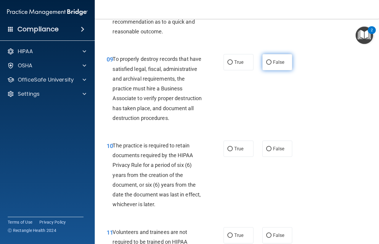
click at [273, 65] on span "False" at bounding box center [279, 62] width 12 height 6
click at [271, 65] on input "False" at bounding box center [268, 62] width 5 height 4
radio input "true"
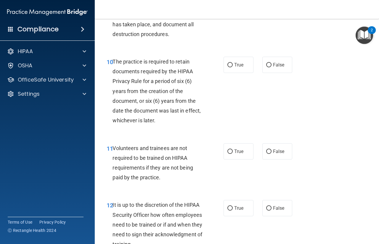
scroll to position [671, 0]
click at [234, 68] on span "True" at bounding box center [238, 65] width 9 height 6
click at [233, 67] on input "True" at bounding box center [229, 65] width 5 height 4
radio input "true"
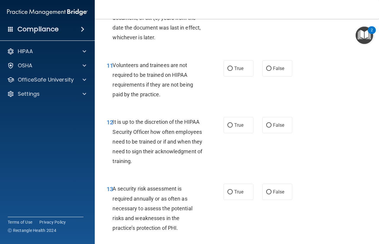
scroll to position [754, 0]
click at [262, 77] on label "False" at bounding box center [277, 68] width 30 height 16
click at [266, 71] on input "False" at bounding box center [268, 69] width 5 height 4
radio input "true"
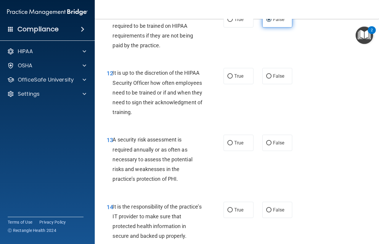
scroll to position [808, 0]
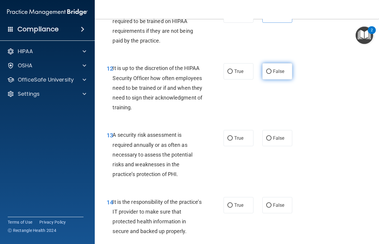
click at [267, 74] on input "False" at bounding box center [268, 72] width 5 height 4
radio input "true"
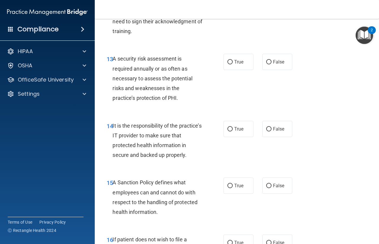
scroll to position [885, 0]
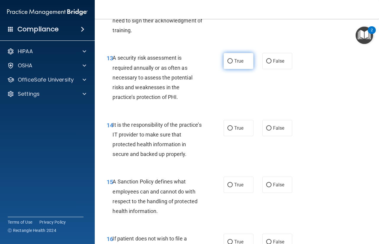
click at [236, 69] on label "True" at bounding box center [238, 61] width 30 height 16
click at [233, 64] on input "True" at bounding box center [229, 61] width 5 height 4
radio input "true"
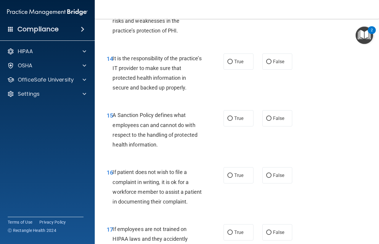
scroll to position [952, 0]
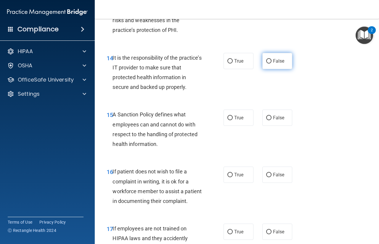
click at [273, 64] on span "False" at bounding box center [279, 61] width 12 height 6
click at [271, 64] on input "False" at bounding box center [268, 61] width 5 height 4
radio input "true"
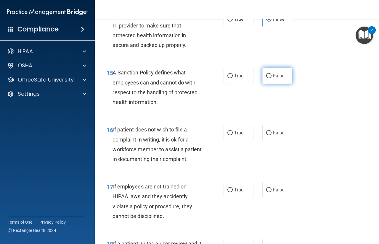
click at [266, 78] on input "False" at bounding box center [268, 76] width 5 height 4
radio input "true"
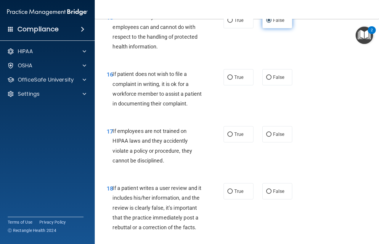
scroll to position [1050, 0]
click at [238, 80] on span "True" at bounding box center [238, 78] width 9 height 6
click at [233, 80] on input "True" at bounding box center [229, 77] width 5 height 4
radio input "true"
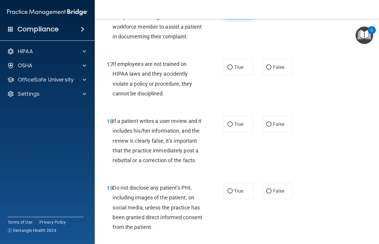
scroll to position [1117, 0]
click at [267, 70] on input "False" at bounding box center [268, 67] width 5 height 4
radio input "true"
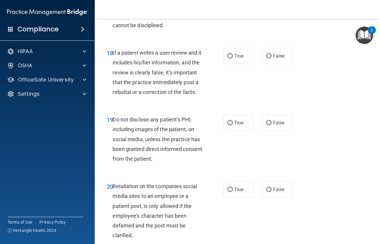
scroll to position [1186, 0]
click at [268, 58] on input "False" at bounding box center [268, 56] width 5 height 4
radio input "true"
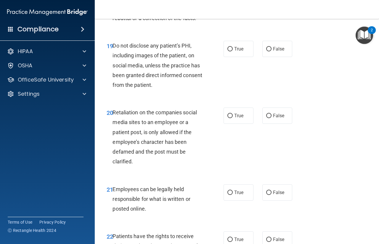
scroll to position [1265, 0]
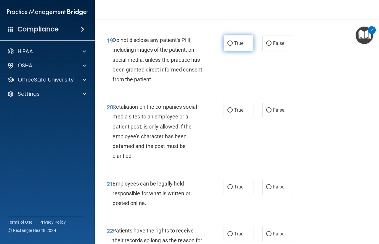
click at [240, 51] on label "True" at bounding box center [238, 43] width 30 height 16
click at [233, 46] on input "True" at bounding box center [229, 43] width 5 height 4
radio input "true"
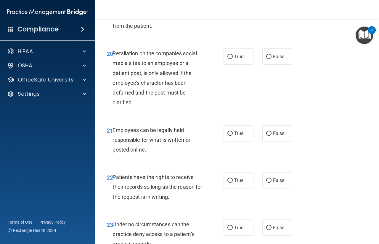
scroll to position [1326, 0]
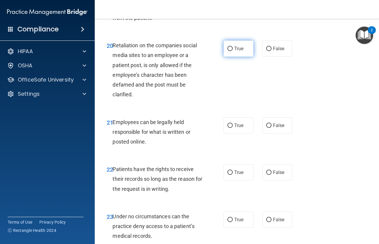
click at [238, 51] on span "True" at bounding box center [238, 49] width 9 height 6
click at [233, 51] on input "True" at bounding box center [229, 49] width 5 height 4
radio input "true"
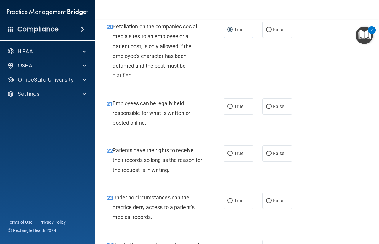
scroll to position [1345, 0]
click at [270, 38] on label "False" at bounding box center [277, 30] width 30 height 16
click at [270, 32] on input "False" at bounding box center [268, 30] width 5 height 4
radio input "true"
radio input "false"
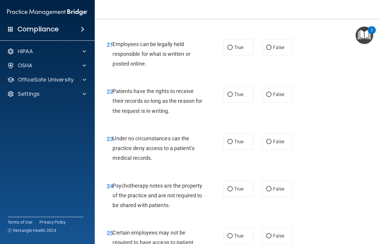
scroll to position [1413, 0]
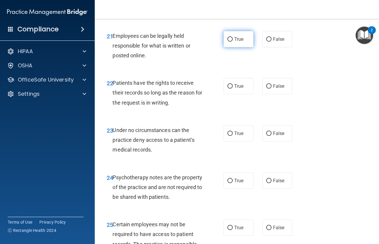
click at [241, 47] on label "True" at bounding box center [238, 39] width 30 height 16
click at [233, 42] on input "True" at bounding box center [229, 39] width 5 height 4
radio input "true"
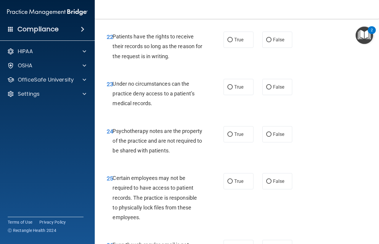
scroll to position [1460, 0]
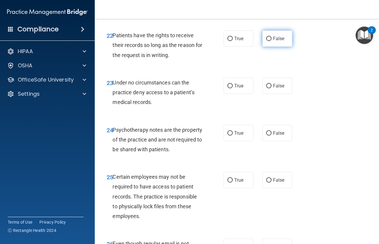
click at [274, 47] on label "False" at bounding box center [277, 38] width 30 height 16
click at [271, 41] on input "False" at bounding box center [268, 39] width 5 height 4
radio input "true"
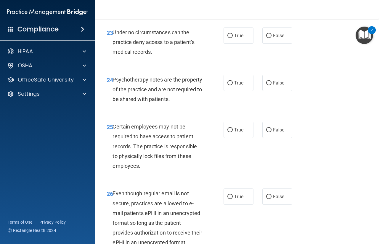
scroll to position [1511, 0]
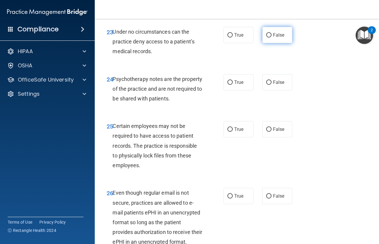
click at [264, 43] on label "False" at bounding box center [277, 35] width 30 height 16
click at [266, 38] on input "False" at bounding box center [268, 35] width 5 height 4
radio input "true"
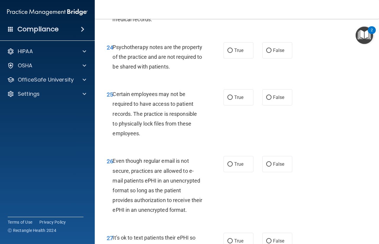
scroll to position [1555, 0]
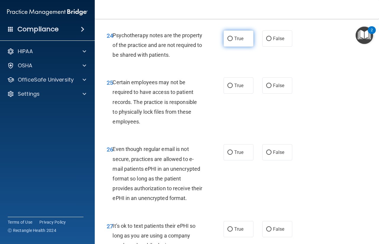
click at [240, 47] on label "True" at bounding box center [238, 38] width 30 height 16
click at [233, 41] on input "True" at bounding box center [229, 39] width 5 height 4
radio input "true"
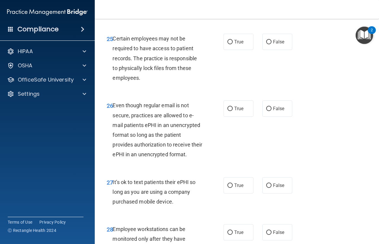
scroll to position [1600, 0]
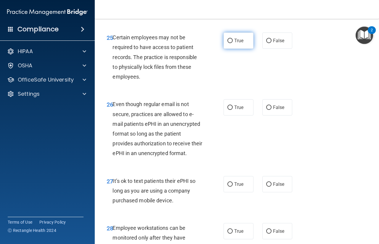
click at [244, 49] on label "True" at bounding box center [238, 41] width 30 height 16
click at [233, 43] on input "True" at bounding box center [229, 41] width 5 height 4
radio input "true"
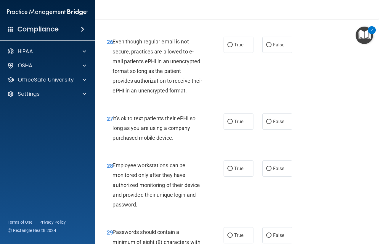
scroll to position [1664, 0]
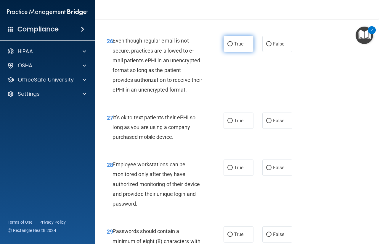
click at [237, 47] on span "True" at bounding box center [238, 44] width 9 height 6
click at [233, 46] on input "True" at bounding box center [229, 44] width 5 height 4
radio input "true"
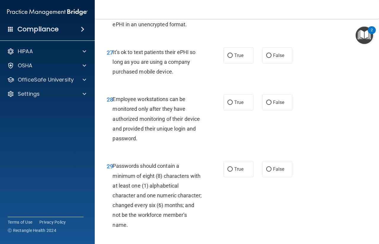
scroll to position [1730, 0]
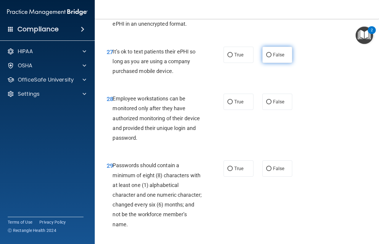
click at [268, 63] on label "False" at bounding box center [277, 55] width 30 height 16
click at [268, 57] on input "False" at bounding box center [268, 55] width 5 height 4
radio input "true"
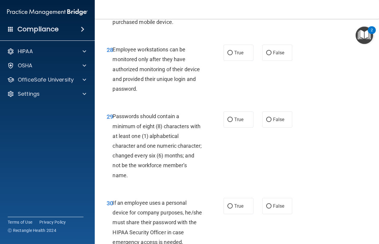
scroll to position [1779, 0]
click at [265, 61] on label "False" at bounding box center [277, 53] width 30 height 16
click at [266, 55] on input "False" at bounding box center [268, 53] width 5 height 4
radio input "true"
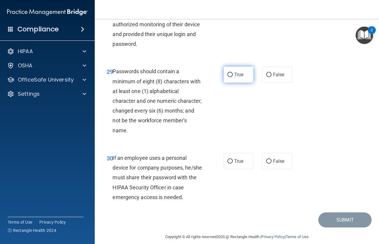
click at [232, 83] on label "True" at bounding box center [238, 75] width 30 height 16
click at [232, 77] on input "True" at bounding box center [229, 75] width 5 height 4
radio input "true"
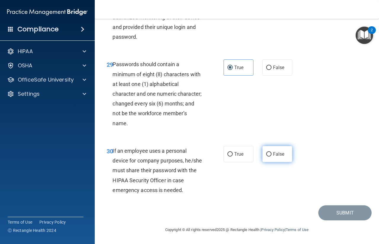
click at [273, 151] on span "False" at bounding box center [279, 154] width 12 height 6
click at [271, 152] on input "False" at bounding box center [268, 154] width 5 height 4
radio input "true"
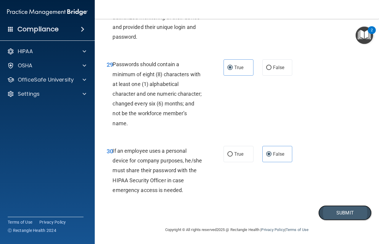
click at [333, 220] on button "Submit" at bounding box center [344, 213] width 53 height 15
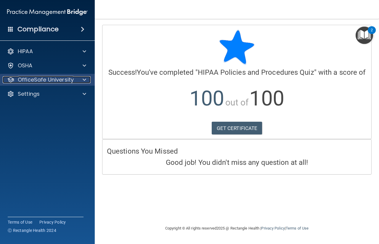
click at [82, 82] on div at bounding box center [83, 79] width 15 height 7
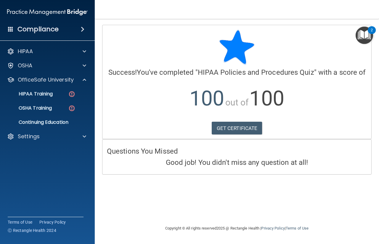
click at [59, 102] on ul "HIPAA Training OSHA Training Continuing Education" at bounding box center [47, 107] width 107 height 43
click at [49, 95] on p "HIPAA Training" at bounding box center [28, 94] width 49 height 6
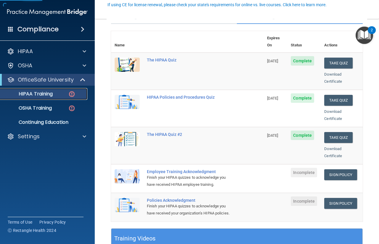
scroll to position [59, 0]
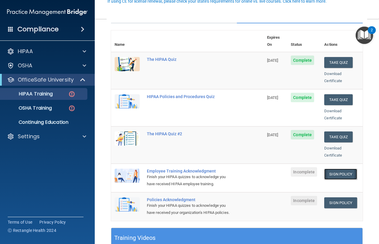
click at [332, 169] on link "Sign Policy" at bounding box center [340, 174] width 33 height 11
click at [333, 198] on link "Sign Policy" at bounding box center [340, 203] width 33 height 11
click at [53, 93] on div "HIPAA Training" at bounding box center [44, 94] width 81 height 6
click at [49, 110] on p "OSHA Training" at bounding box center [28, 108] width 48 height 6
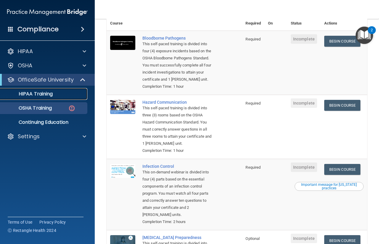
click at [39, 94] on p "HIPAA Training" at bounding box center [28, 94] width 49 height 6
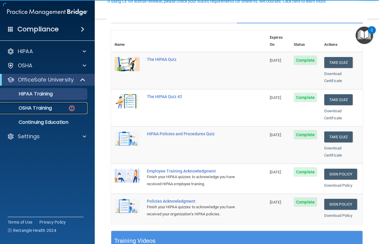
click at [33, 109] on p "OSHA Training" at bounding box center [28, 108] width 48 height 6
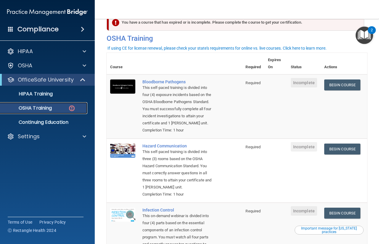
scroll to position [15, 0]
click at [343, 86] on link "Begin Course" at bounding box center [342, 85] width 36 height 11
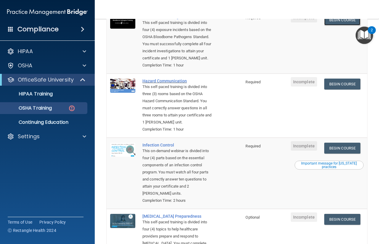
scroll to position [84, 0]
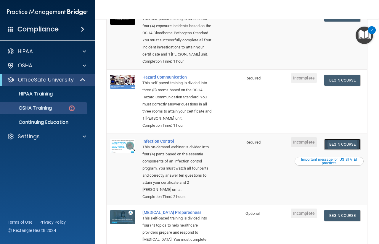
click at [338, 150] on link "Begin Course" at bounding box center [342, 144] width 36 height 11
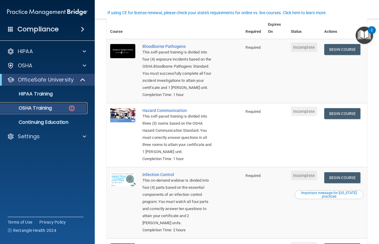
click at [41, 104] on link "OSHA Training" at bounding box center [40, 108] width 93 height 12
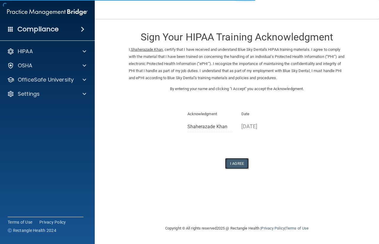
click at [238, 164] on button "I Agree" at bounding box center [237, 163] width 24 height 11
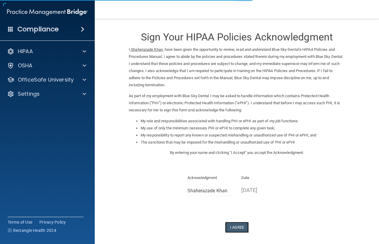
click at [236, 228] on button "I Agree" at bounding box center [237, 227] width 24 height 11
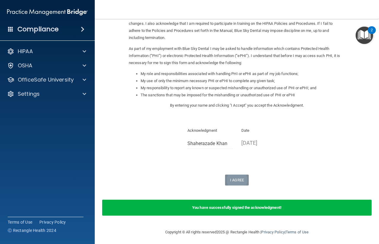
scroll to position [49, 0]
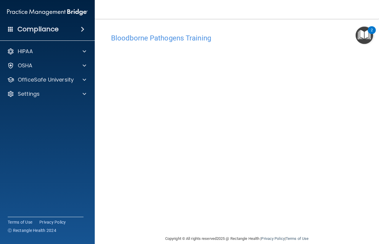
scroll to position [9, 0]
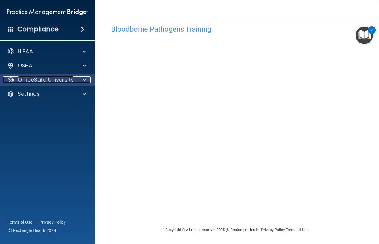
click at [80, 83] on div at bounding box center [83, 79] width 15 height 7
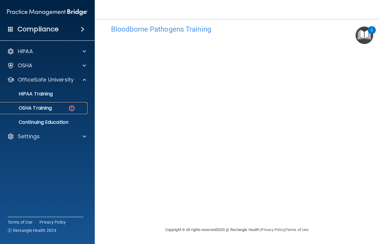
click at [58, 107] on div "OSHA Training" at bounding box center [44, 108] width 81 height 6
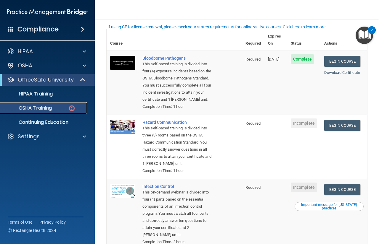
scroll to position [39, 0]
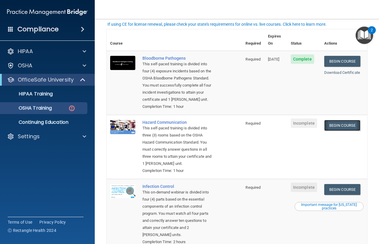
click at [345, 127] on link "Begin Course" at bounding box center [342, 125] width 36 height 11
click at [337, 123] on link "Begin Course" at bounding box center [342, 125] width 36 height 11
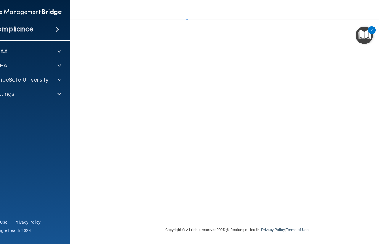
scroll to position [22, 0]
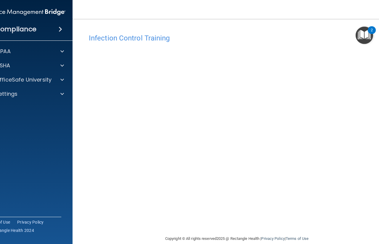
scroll to position [9, 0]
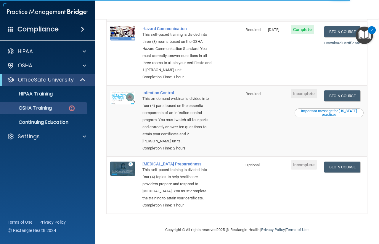
scroll to position [155, 0]
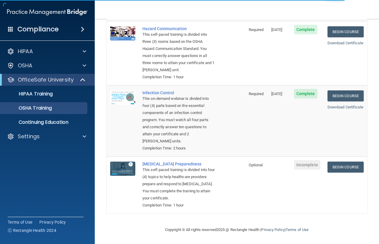
scroll to position [131, 0]
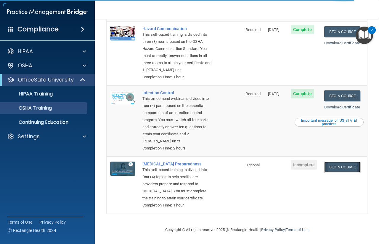
click at [338, 168] on link "Begin Course" at bounding box center [342, 167] width 36 height 11
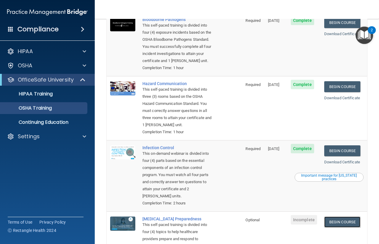
scroll to position [67, 0]
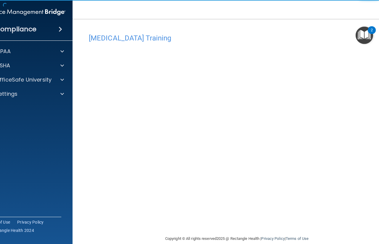
scroll to position [9, 0]
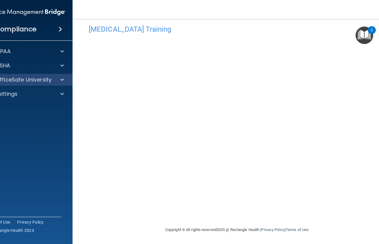
click at [58, 84] on div "OfficeSafe University" at bounding box center [25, 80] width 95 height 12
